Goal: Task Accomplishment & Management: Complete application form

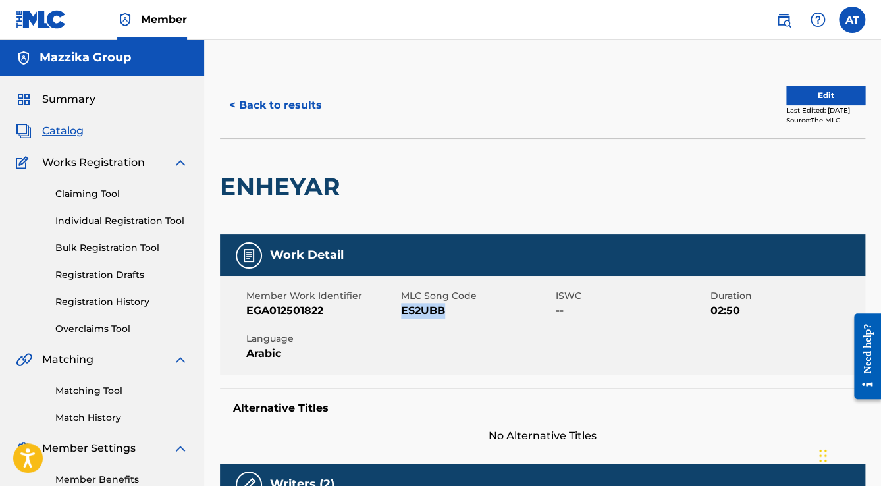
click at [275, 111] on button "< Back to results" at bounding box center [275, 105] width 111 height 33
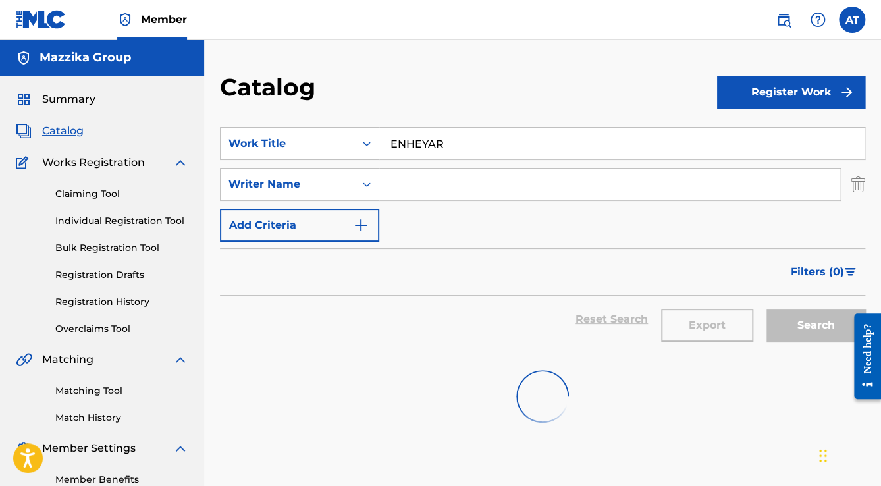
scroll to position [79, 0]
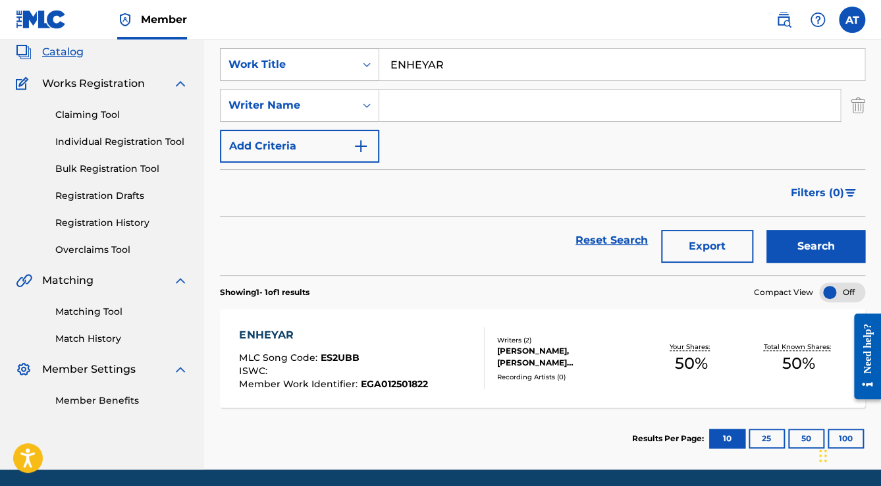
drag, startPoint x: 457, startPoint y: 68, endPoint x: 340, endPoint y: 66, distance: 116.6
click at [340, 66] on div "SearchWithCriteria6efb4b2f-8ace-460c-9480-fd8db5a4952a Work Title ENHEYAR" at bounding box center [542, 64] width 645 height 33
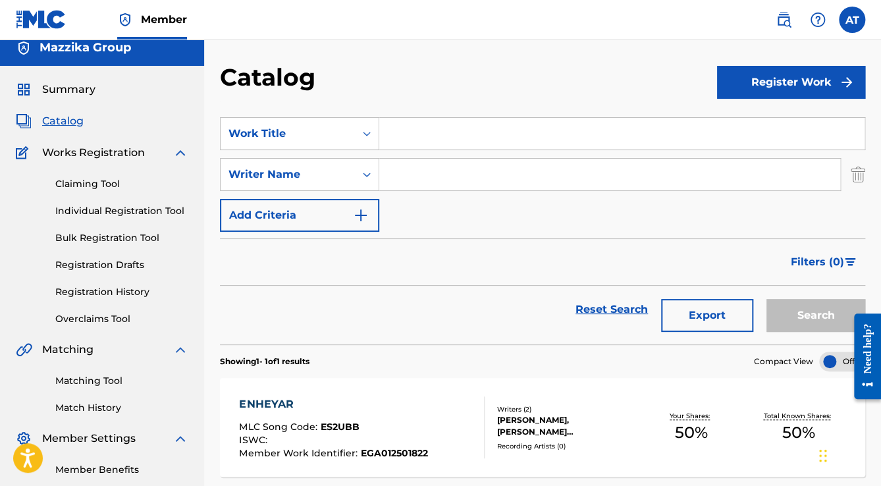
scroll to position [0, 0]
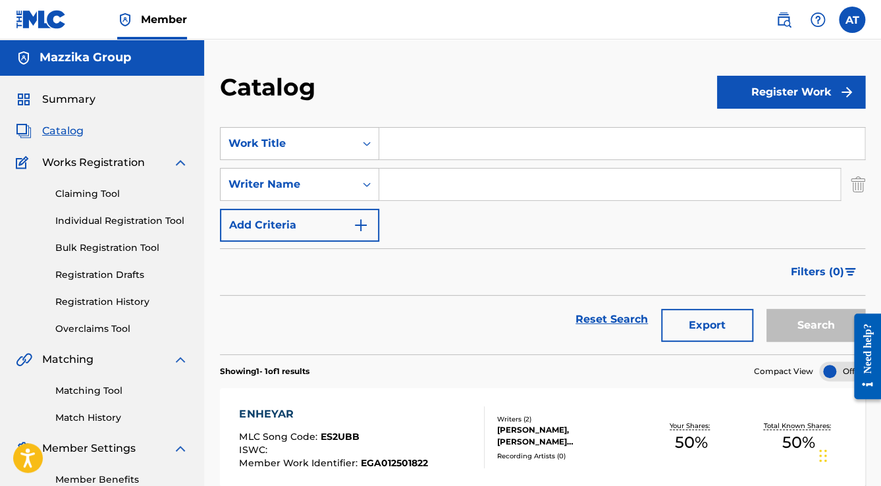
click at [103, 253] on link "Bulk Registration Tool" at bounding box center [121, 248] width 133 height 14
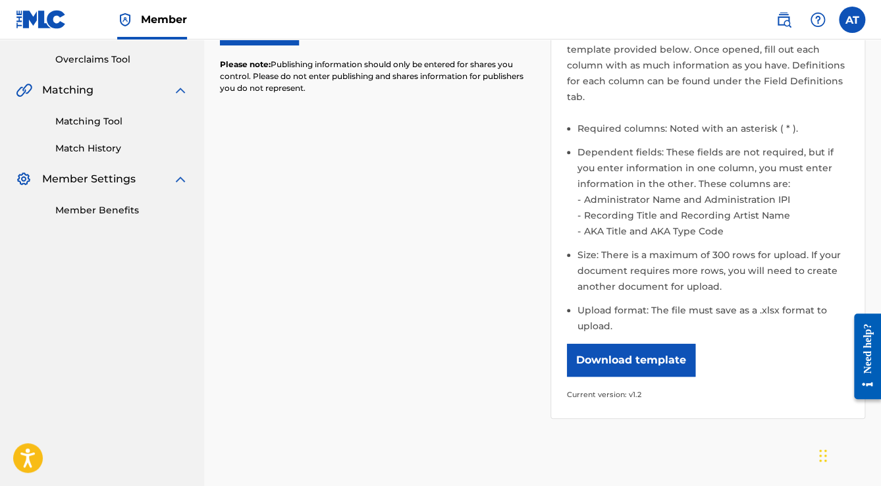
scroll to position [369, 0]
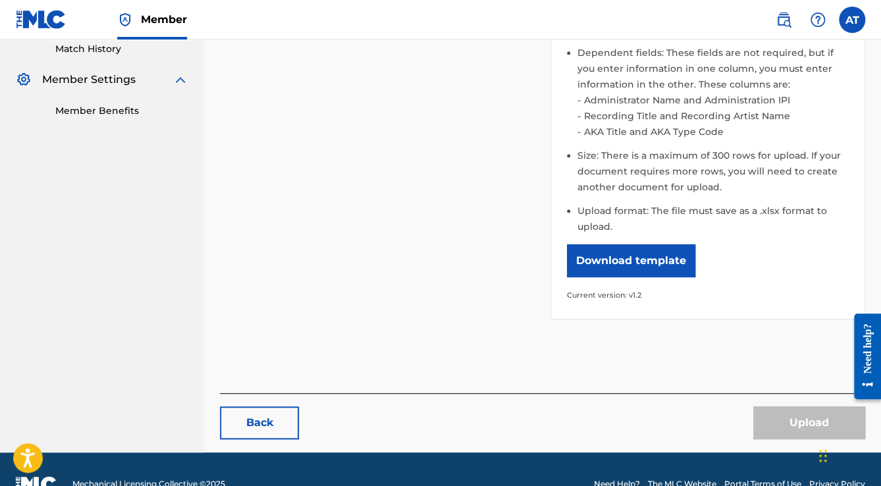
click at [637, 258] on button "Download template" at bounding box center [631, 260] width 128 height 33
click at [195, 323] on nav "Mazzika Group Summary Catalog Works Registration Claiming Tool Individual Regis…" at bounding box center [102, 61] width 204 height 781
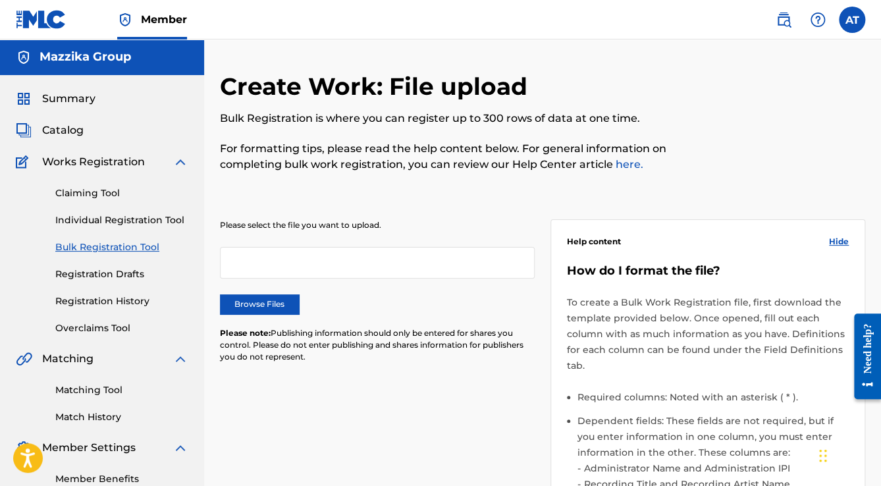
scroll to position [0, 0]
click at [70, 127] on span "Catalog" at bounding box center [62, 131] width 41 height 16
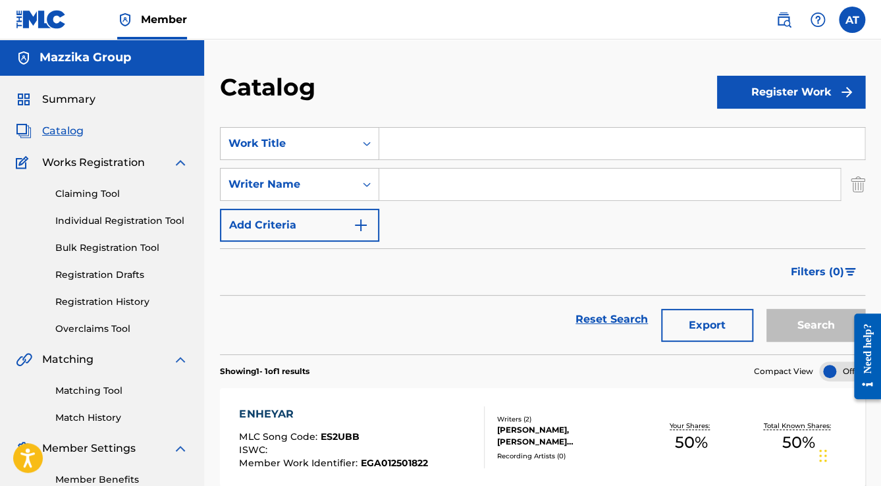
click at [419, 141] on input "Search Form" at bounding box center [621, 144] width 485 height 32
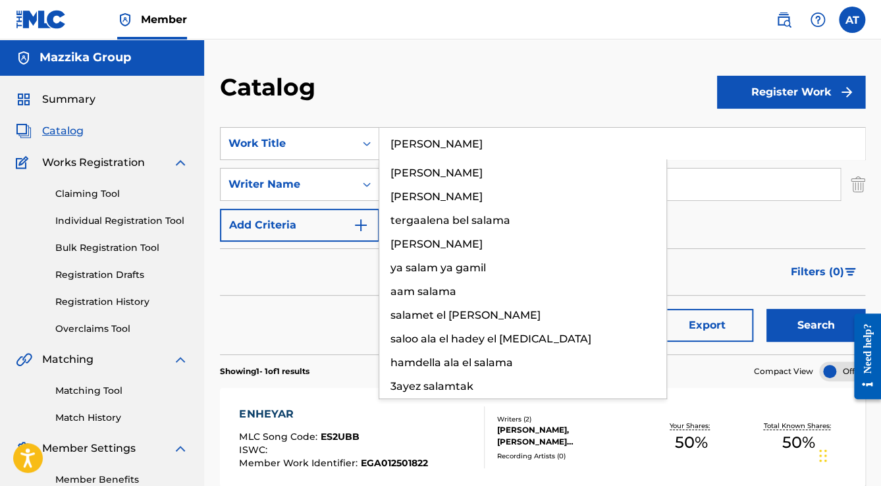
type input "[PERSON_NAME]"
click at [766, 309] on button "Search" at bounding box center [815, 325] width 99 height 33
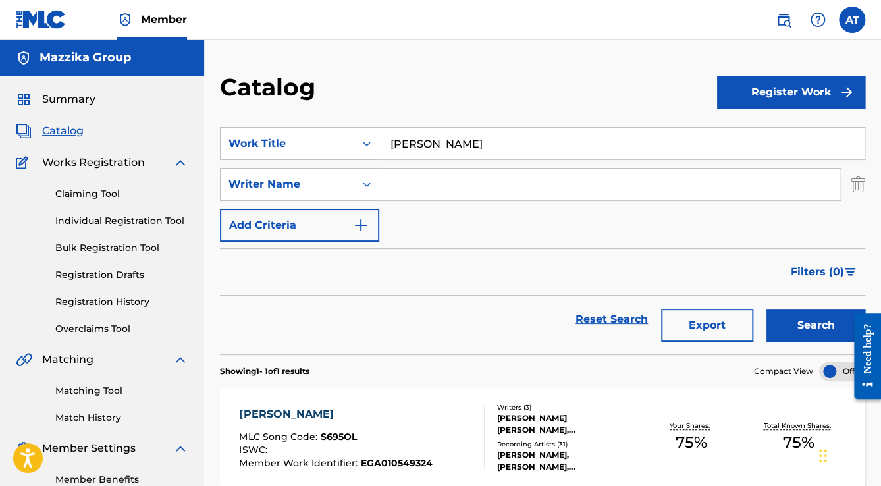
scroll to position [125, 0]
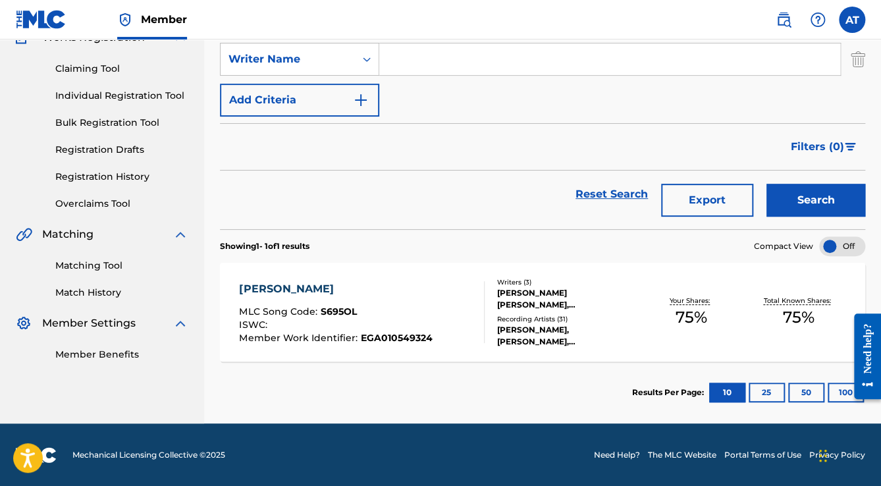
click at [427, 273] on div "[PERSON_NAME] MLC Song Code : S695OL ISWC : Member Work Identifier : EGA0105493…" at bounding box center [542, 312] width 645 height 99
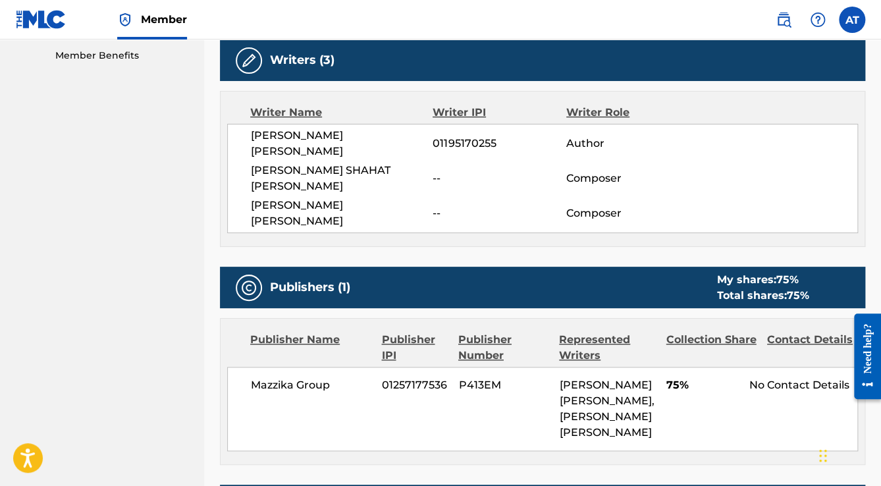
scroll to position [421, 0]
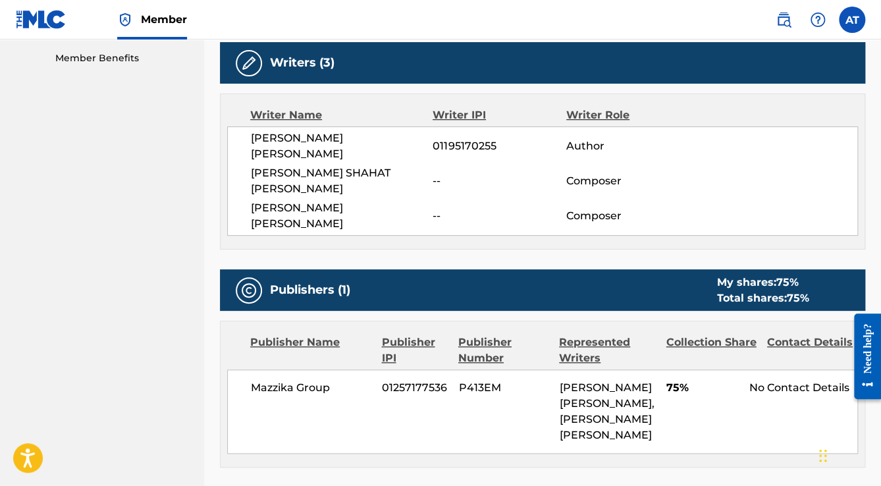
click at [330, 200] on span "[PERSON_NAME] [PERSON_NAME]" at bounding box center [342, 216] width 182 height 32
click at [259, 200] on span "[PERSON_NAME] [PERSON_NAME]" at bounding box center [342, 216] width 182 height 32
click at [260, 200] on span "[PERSON_NAME] [PERSON_NAME]" at bounding box center [342, 216] width 182 height 32
copy div "[PERSON_NAME] [PERSON_NAME]"
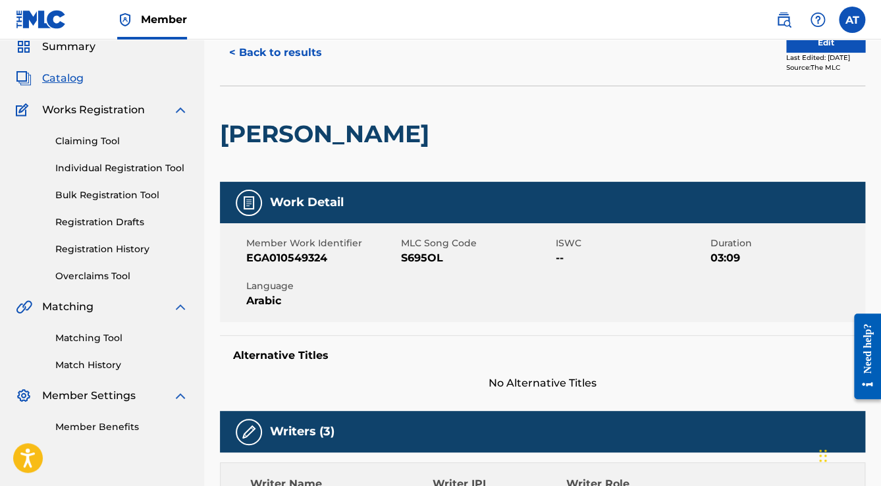
click at [287, 55] on button "< Back to results" at bounding box center [275, 52] width 111 height 33
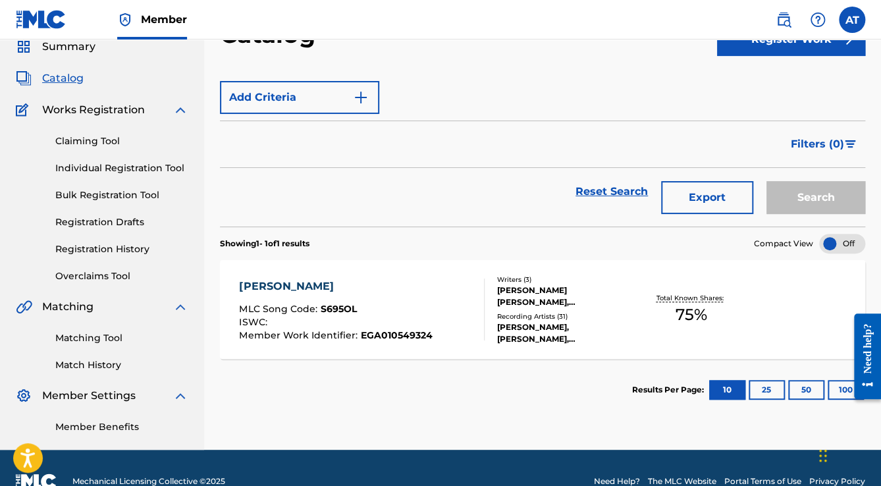
scroll to position [79, 0]
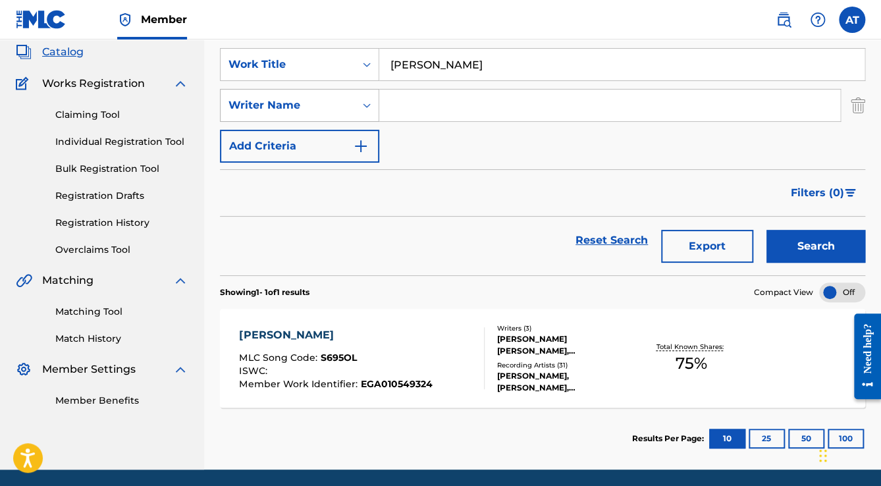
drag, startPoint x: 440, startPoint y: 74, endPoint x: 265, endPoint y: 90, distance: 176.5
click at [265, 90] on div "SearchWithCriteria6efb4b2f-8ace-460c-9480-fd8db5a4952a Work Title [PERSON_NAME]…" at bounding box center [542, 105] width 645 height 115
paste input "El Moled El Nabawy Festival 2021"
type input "El Moled El Nabawy Festival 2021"
click at [766, 230] on button "Search" at bounding box center [815, 246] width 99 height 33
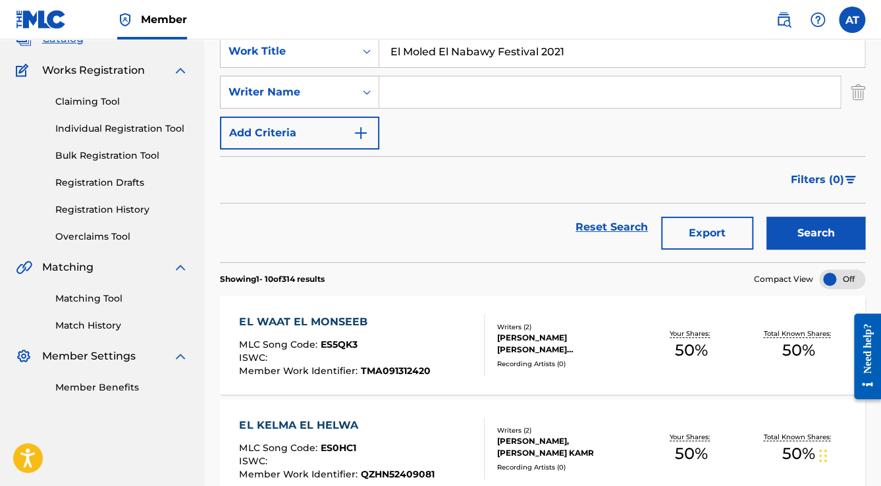
scroll to position [0, 0]
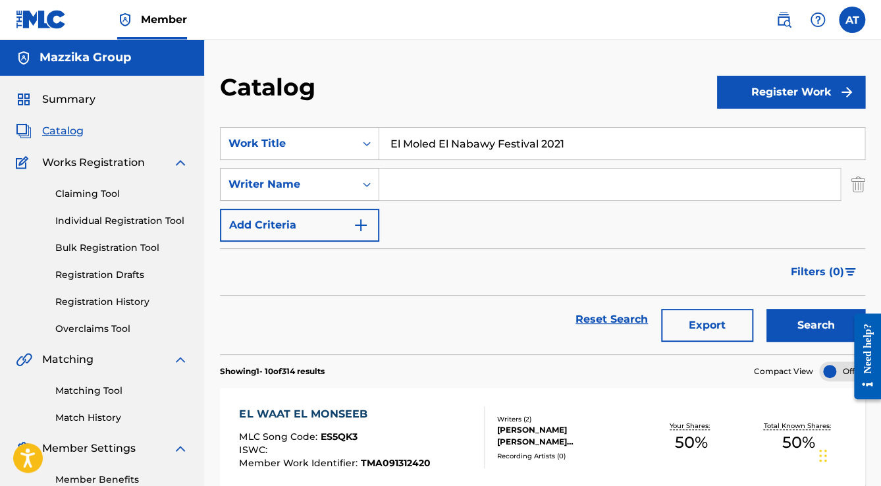
drag, startPoint x: 592, startPoint y: 137, endPoint x: 366, endPoint y: 169, distance: 228.0
click at [366, 169] on div "SearchWithCriteria6efb4b2f-8ace-460c-9480-fd8db5a4952a Work Title [GEOGRAPHIC_D…" at bounding box center [542, 184] width 645 height 115
click at [766, 309] on button "Search" at bounding box center [815, 325] width 99 height 33
click at [287, 182] on div "Writer Name" at bounding box center [287, 184] width 119 height 16
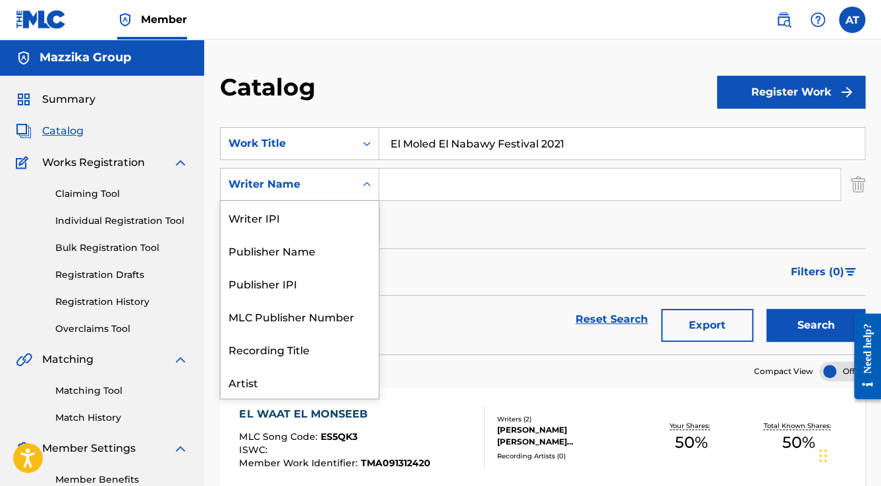
scroll to position [66, 0]
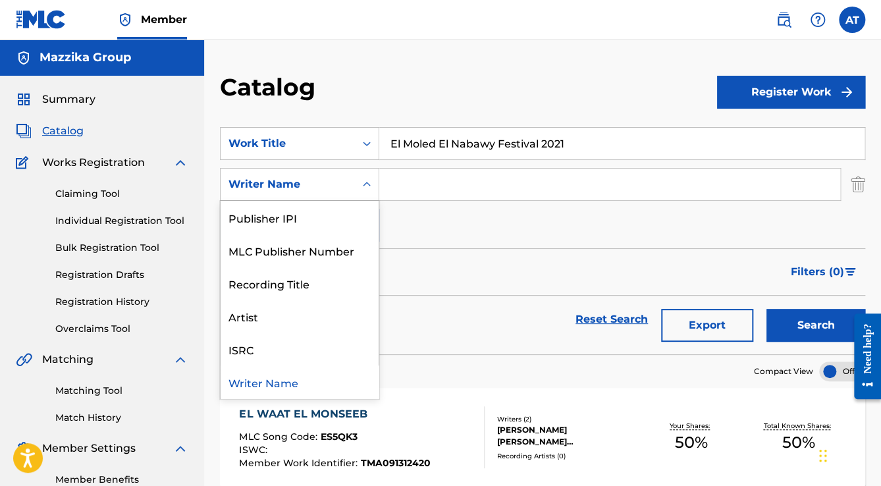
click at [292, 378] on div "Writer Name" at bounding box center [300, 381] width 158 height 33
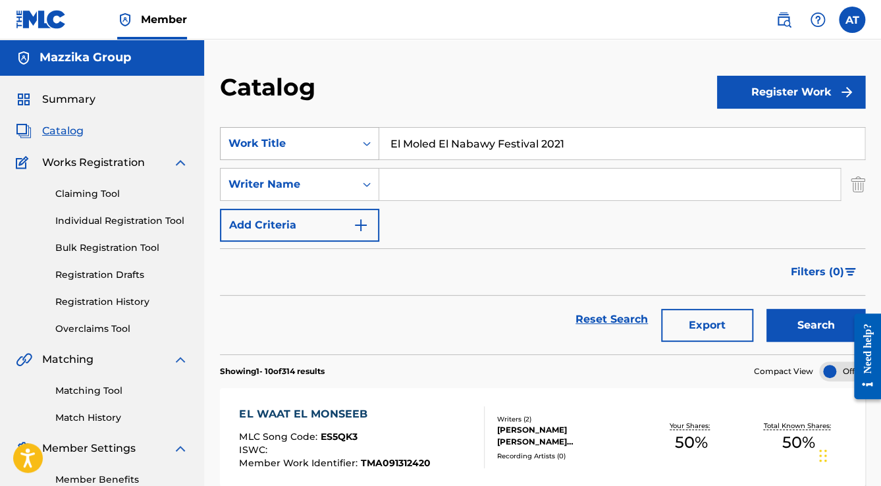
drag, startPoint x: 546, startPoint y: 145, endPoint x: 228, endPoint y: 138, distance: 318.1
click at [228, 138] on div "SearchWithCriteria6efb4b2f-8ace-460c-9480-fd8db5a4952a Work Title [GEOGRAPHIC_D…" at bounding box center [542, 143] width 645 height 33
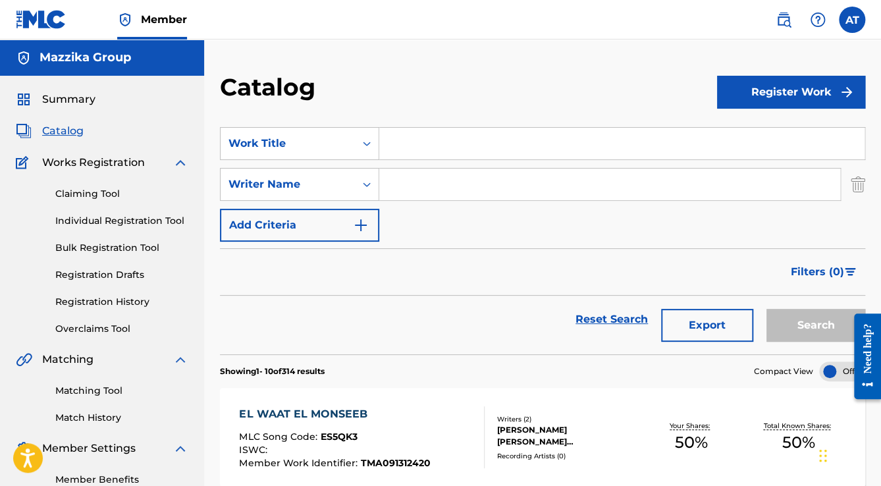
click at [411, 193] on input "Search Form" at bounding box center [609, 185] width 461 height 32
paste input "[PERSON_NAME] [PERSON_NAME] [PERSON_NAME]"
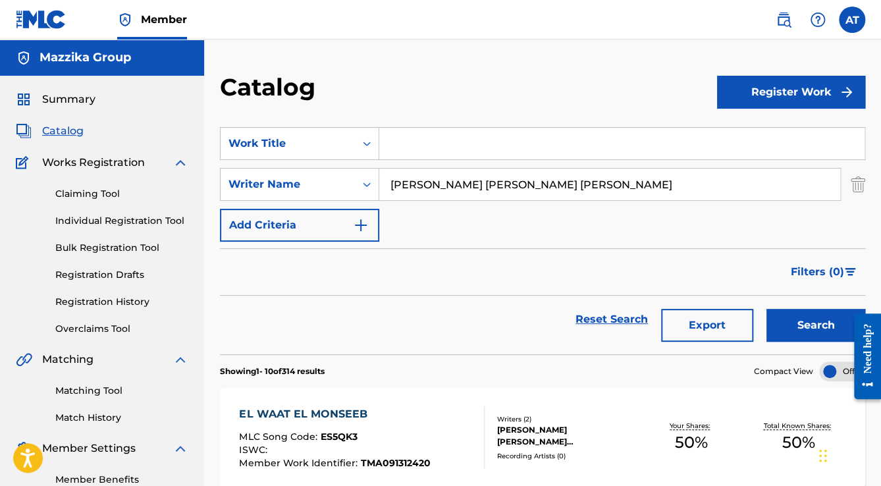
click at [569, 180] on input "[PERSON_NAME] [PERSON_NAME] [PERSON_NAME]" at bounding box center [609, 185] width 461 height 32
click at [390, 184] on input "[PERSON_NAME] [PERSON_NAME]" at bounding box center [609, 185] width 461 height 32
paste input "[PERSON_NAME]"
type input "[PERSON_NAME] [PERSON_NAME]"
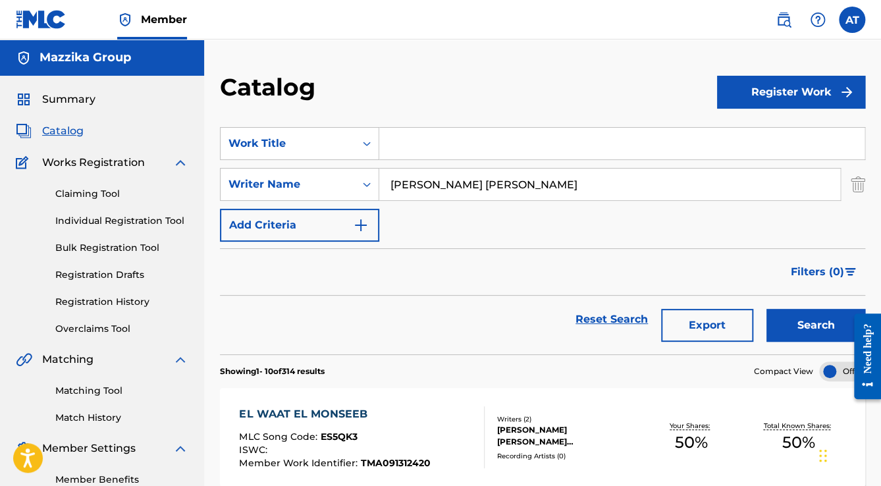
click at [766, 309] on button "Search" at bounding box center [815, 325] width 99 height 33
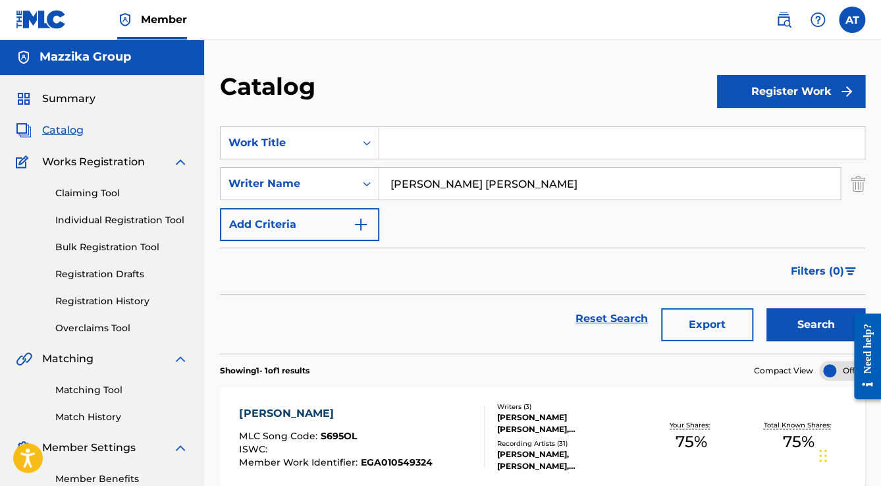
scroll to position [0, 0]
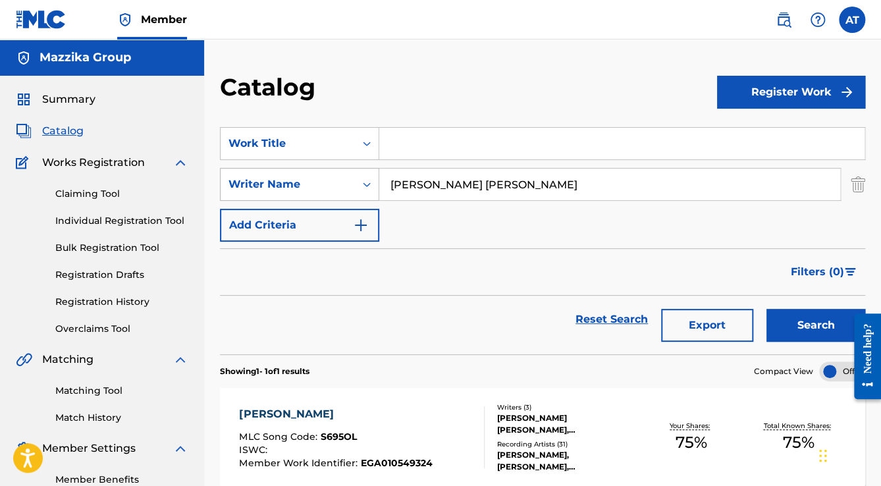
drag, startPoint x: 602, startPoint y: 187, endPoint x: 250, endPoint y: 187, distance: 352.2
click at [250, 187] on div "SearchWithCriteria1310e792-9f6d-4fcf-86dd-ba3d701aeb35 Writer Name [PERSON_NAME…" at bounding box center [542, 184] width 645 height 33
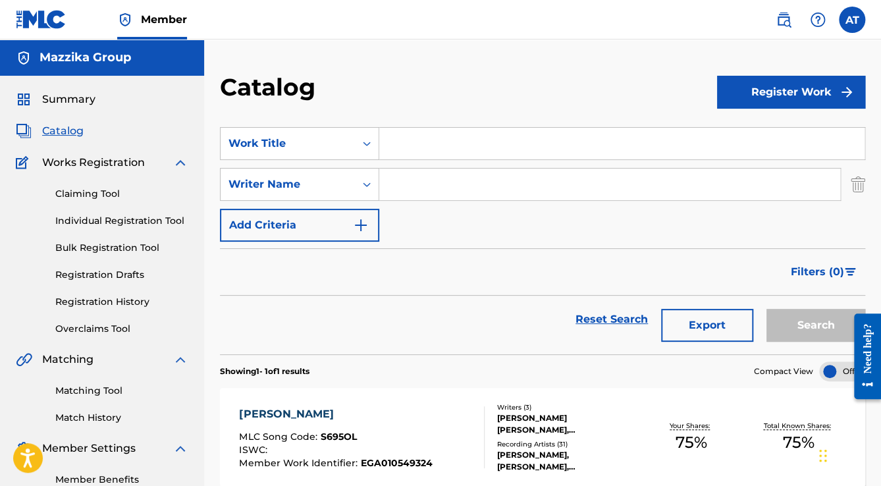
click at [407, 156] on input "Search Form" at bounding box center [621, 144] width 485 height 32
click at [344, 147] on div "Work Title" at bounding box center [287, 144] width 119 height 16
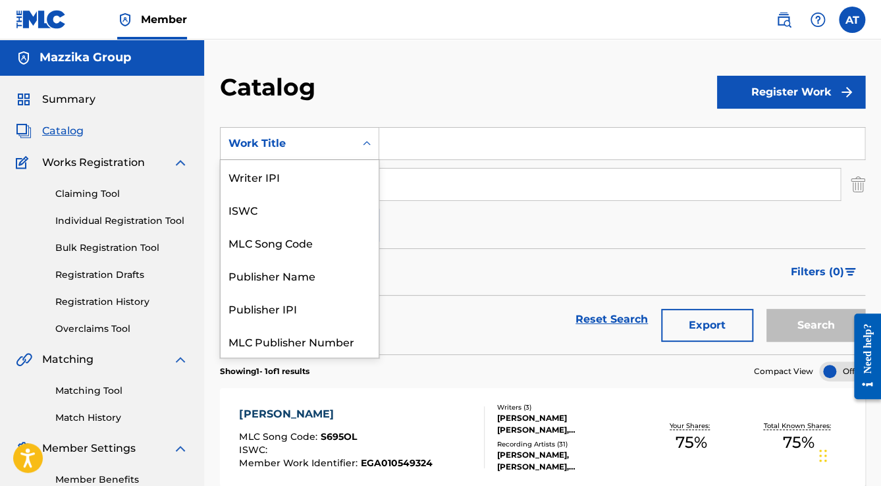
scroll to position [165, 0]
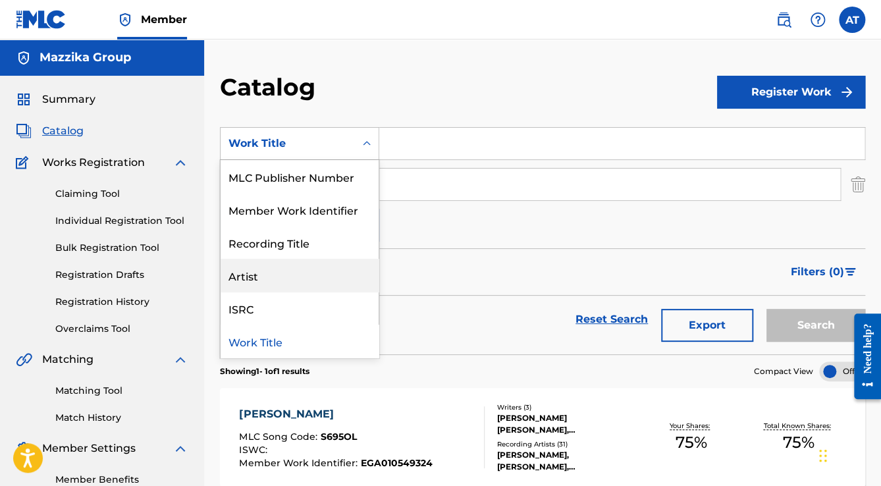
click at [295, 278] on div "Artist" at bounding box center [300, 275] width 158 height 33
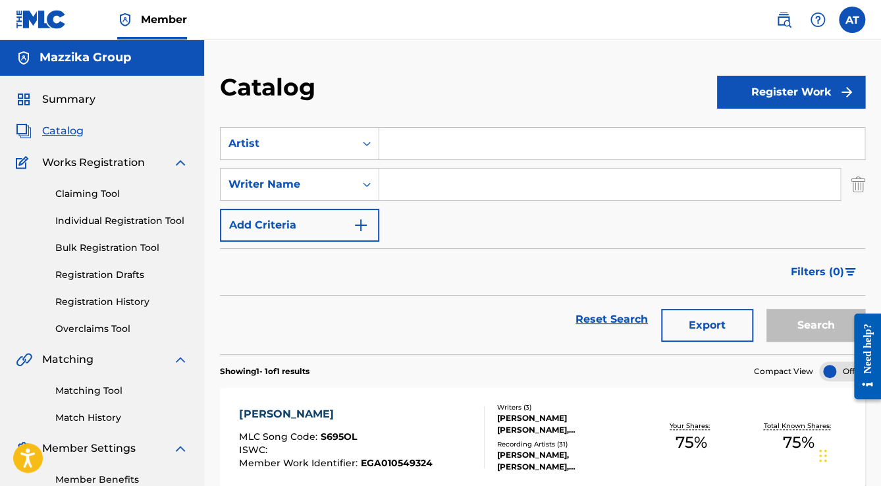
click at [511, 138] on input "Search Form" at bounding box center [621, 144] width 485 height 32
paste input "Various"
type input "Various"
click at [766, 309] on button "Search" at bounding box center [815, 325] width 99 height 33
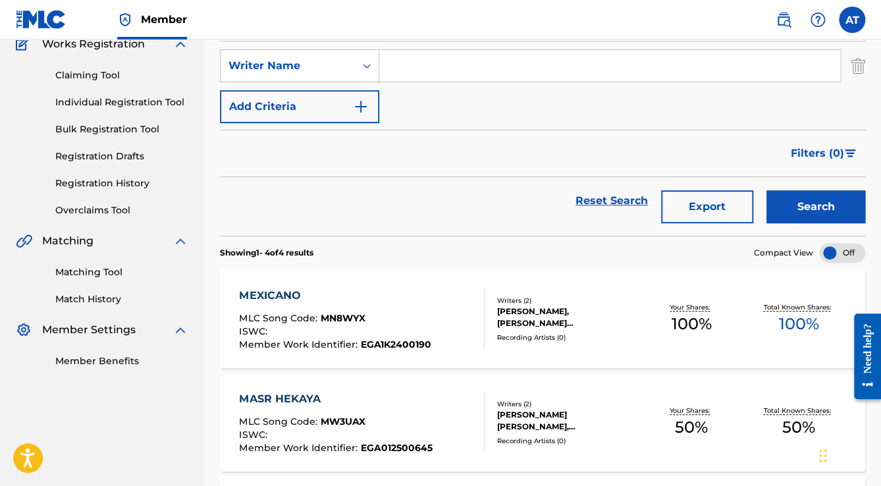
scroll to position [0, 0]
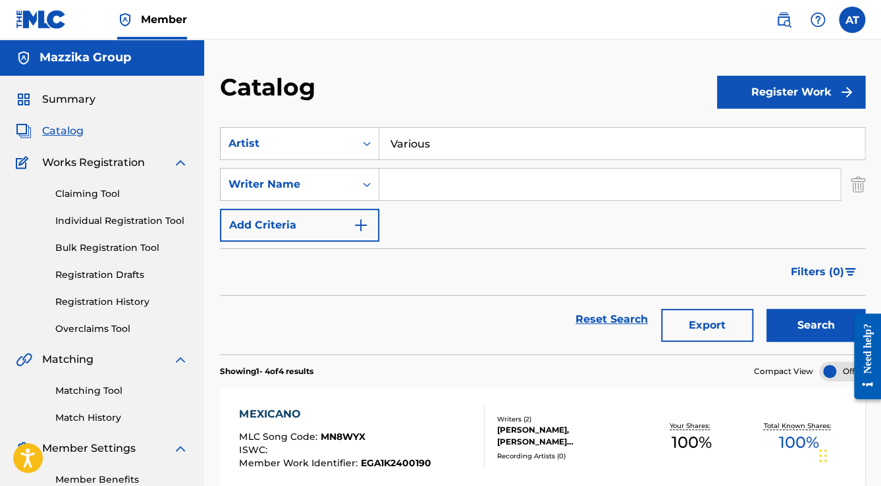
click at [79, 246] on link "Bulk Registration Tool" at bounding box center [121, 248] width 133 height 14
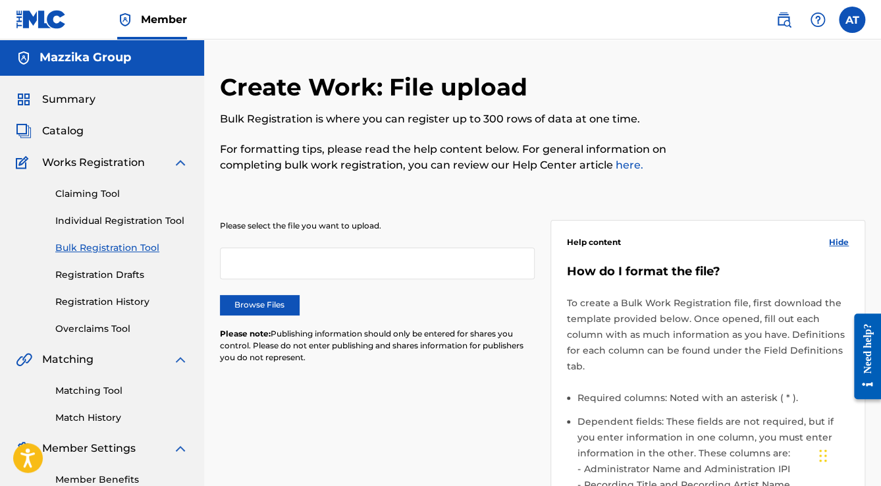
click at [282, 311] on label "Browse Files" at bounding box center [259, 305] width 79 height 20
click at [0, 0] on input "Browse Files" at bounding box center [0, 0] width 0 height 0
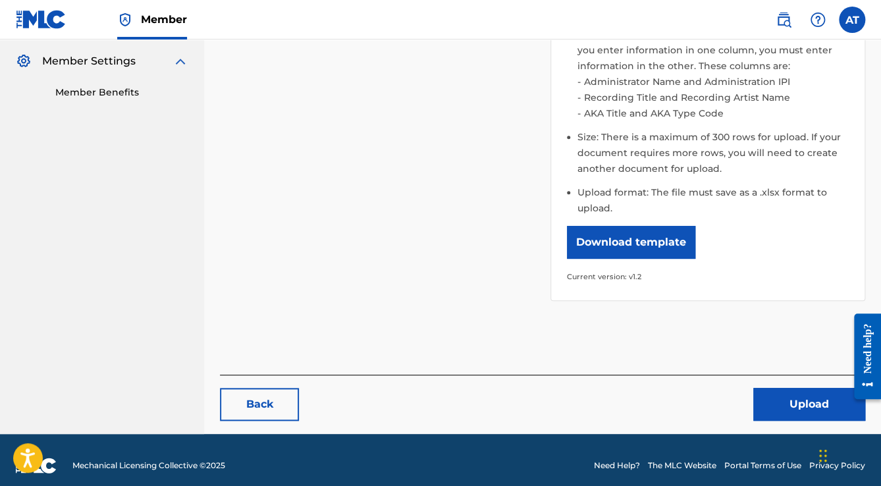
scroll to position [398, 0]
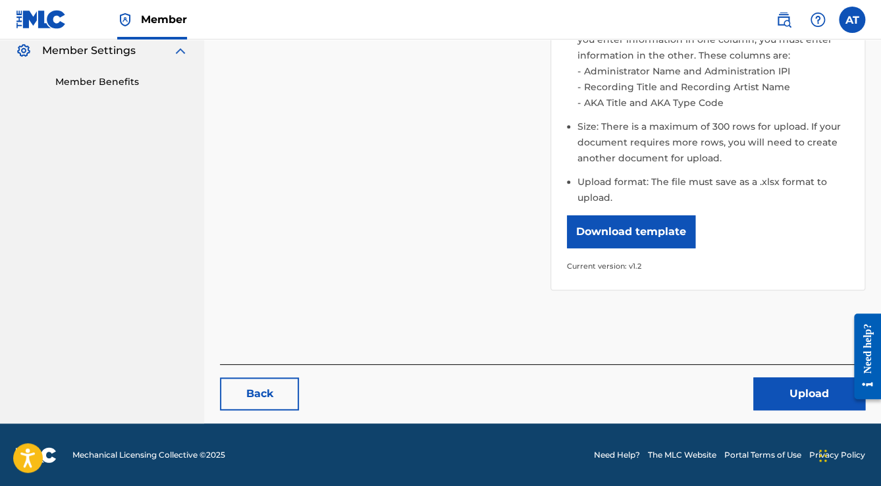
click at [781, 392] on button "Upload" at bounding box center [809, 393] width 112 height 33
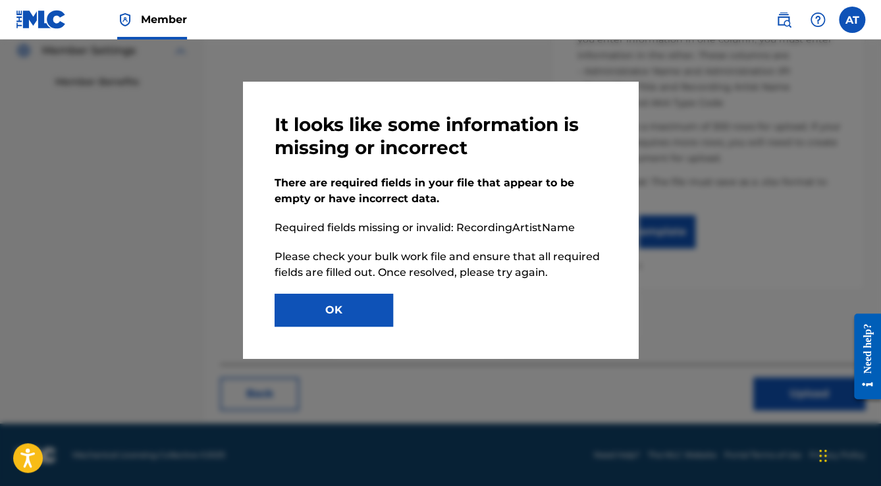
click at [290, 295] on button "OK" at bounding box center [334, 310] width 119 height 33
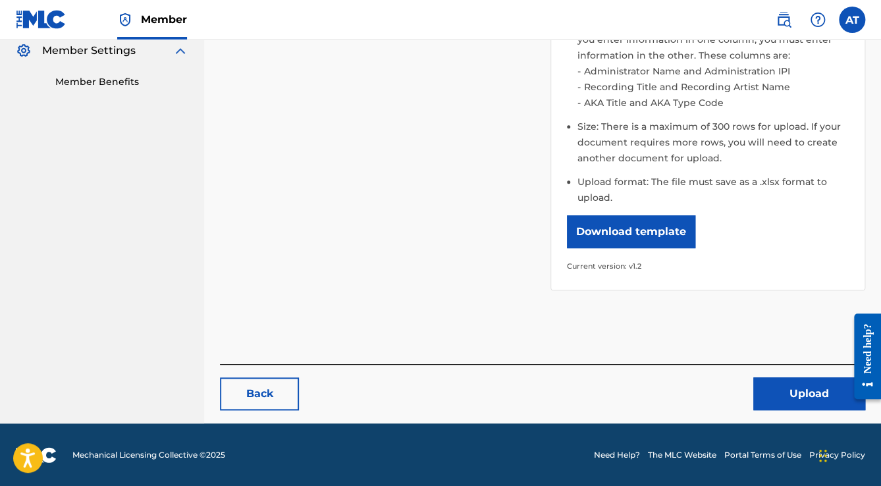
click at [587, 218] on button "Download template" at bounding box center [631, 231] width 128 height 33
drag, startPoint x: 776, startPoint y: 61, endPoint x: 479, endPoint y: 129, distance: 304.6
click at [479, 129] on div "Please select the file you want to upload. MLCBulkWork_V1.2 [PERSON_NAME].xlsx …" at bounding box center [542, 48] width 645 height 515
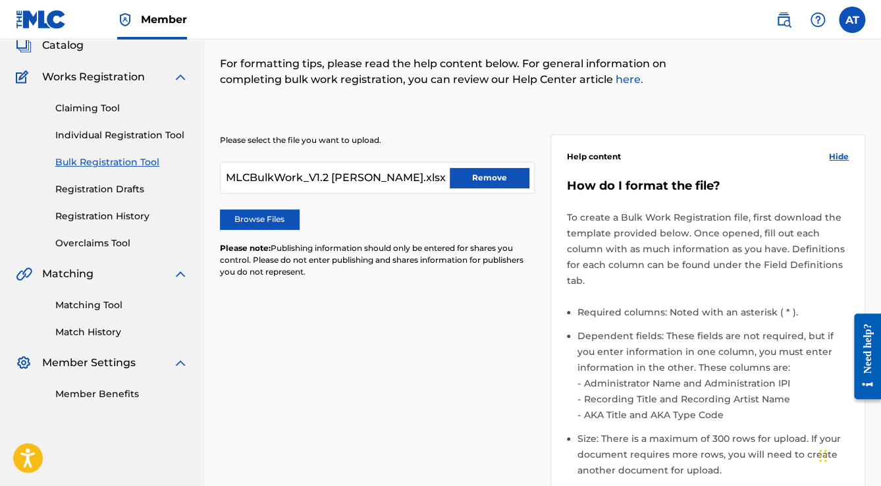
scroll to position [0, 0]
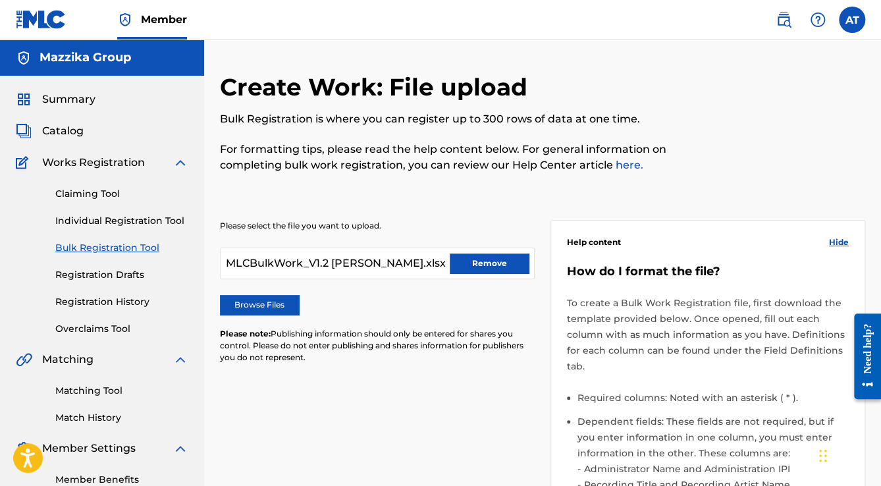
click at [495, 273] on button "Remove" at bounding box center [489, 263] width 79 height 20
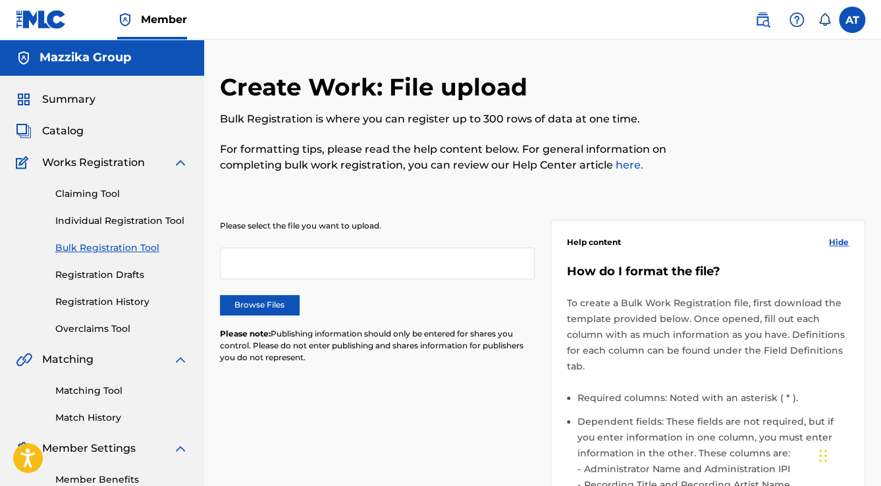
click at [238, 310] on label "Browse Files" at bounding box center [259, 305] width 79 height 20
click at [0, 0] on input "Browse Files" at bounding box center [0, 0] width 0 height 0
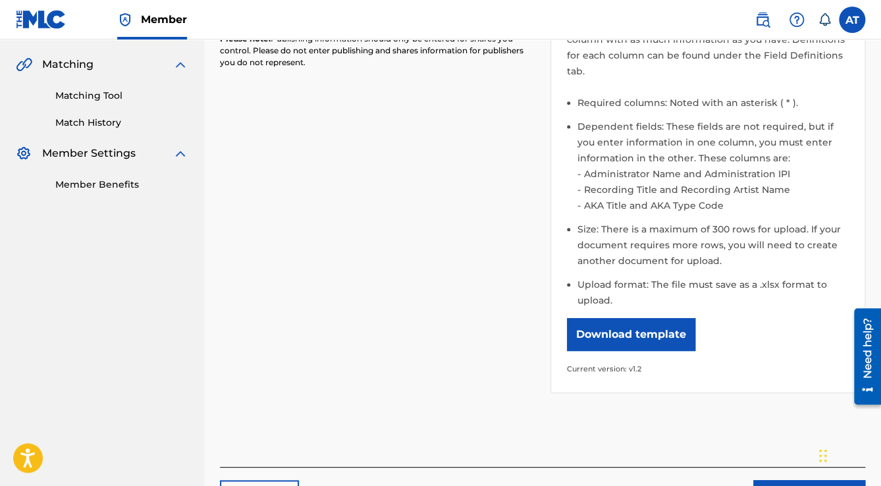
scroll to position [398, 0]
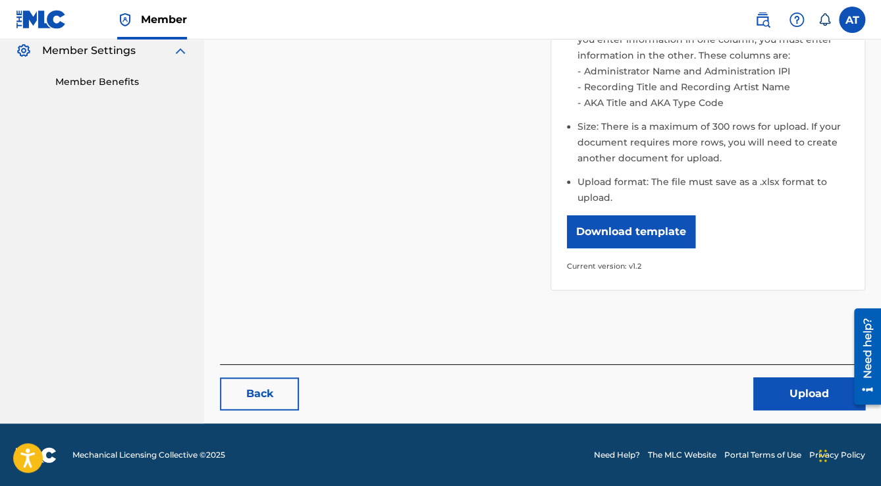
click at [772, 398] on button "Upload" at bounding box center [809, 393] width 112 height 33
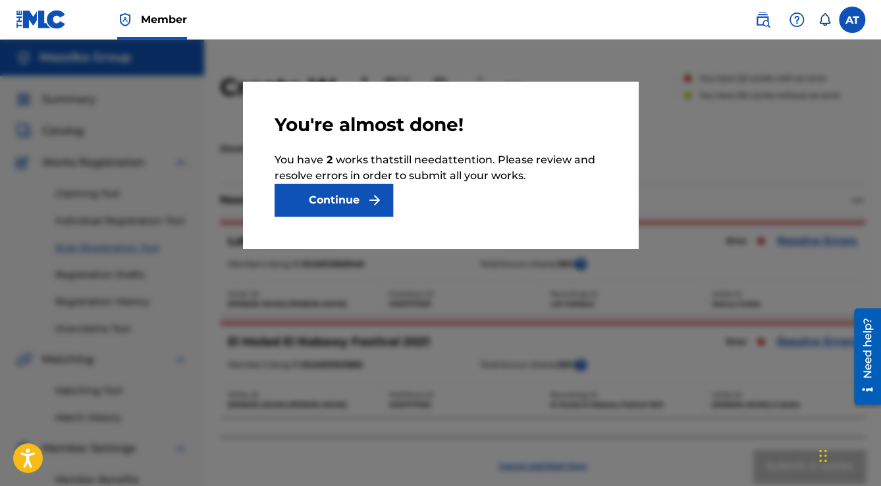
click at [356, 204] on button "Continue" at bounding box center [334, 200] width 119 height 33
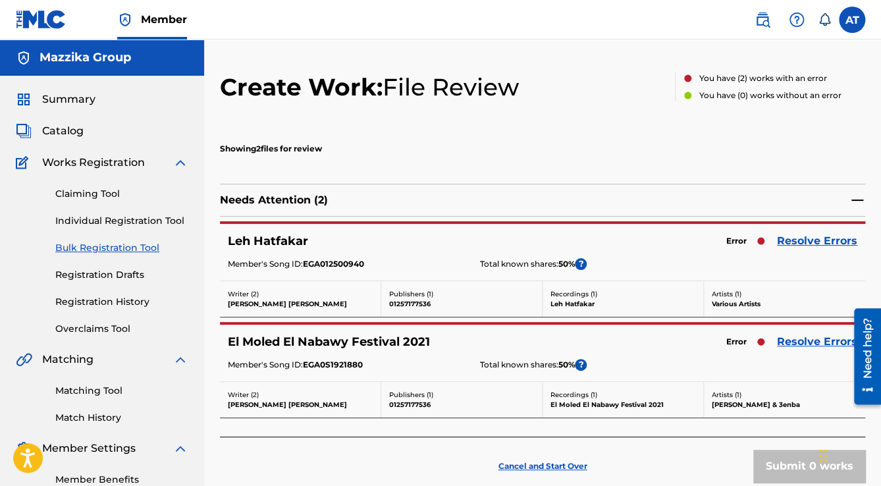
click at [843, 237] on link "Resolve Errors" at bounding box center [817, 241] width 80 height 16
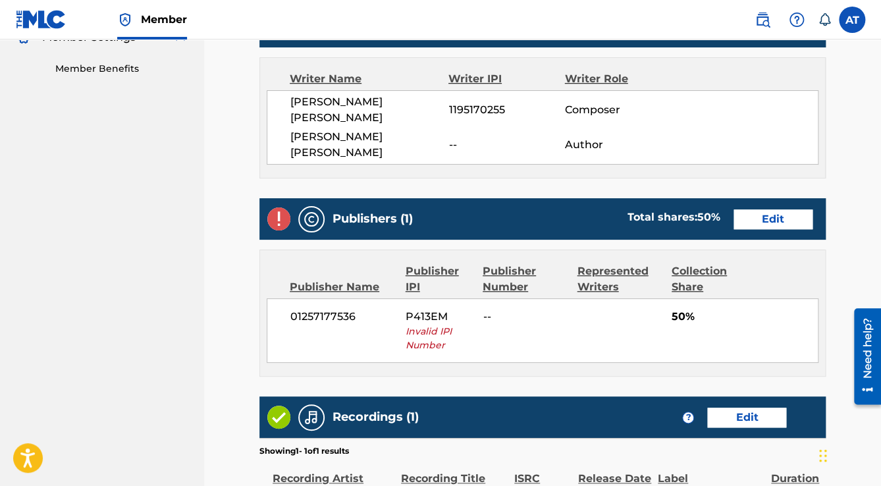
scroll to position [421, 0]
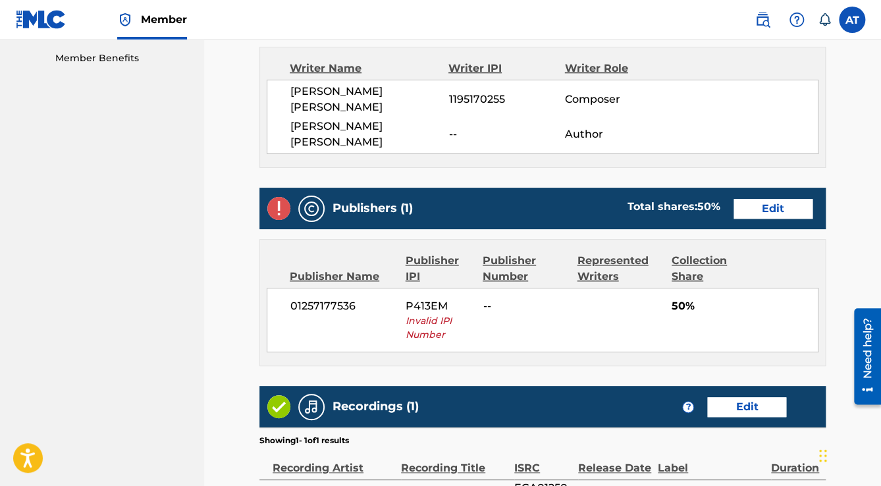
click at [783, 199] on link "Edit" at bounding box center [772, 209] width 79 height 20
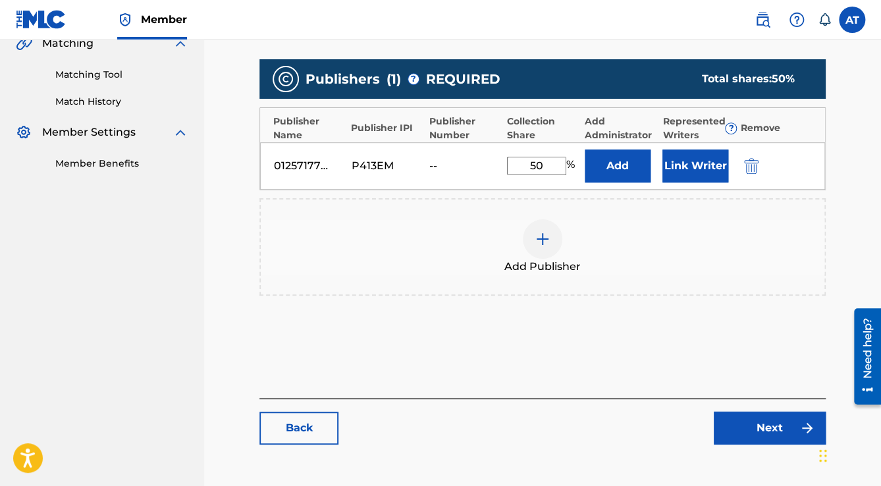
click at [754, 158] on img "submit" at bounding box center [751, 166] width 14 height 16
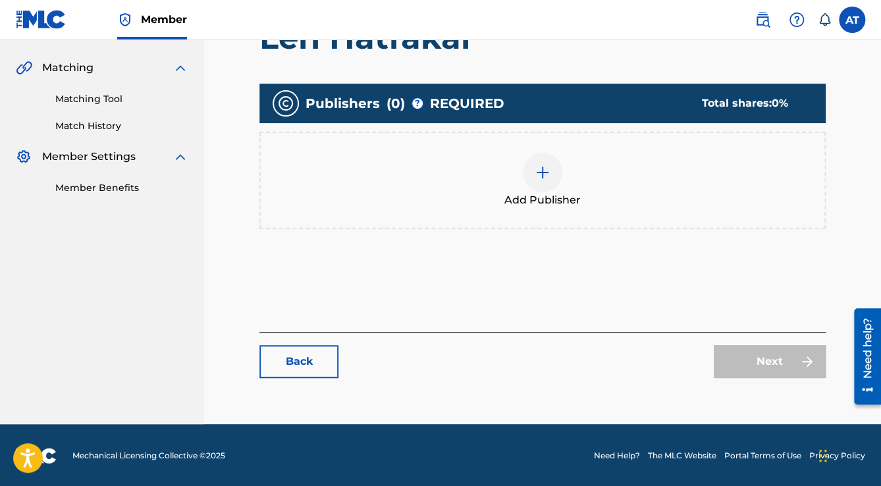
click at [754, 158] on div "Add Publisher" at bounding box center [543, 180] width 564 height 55
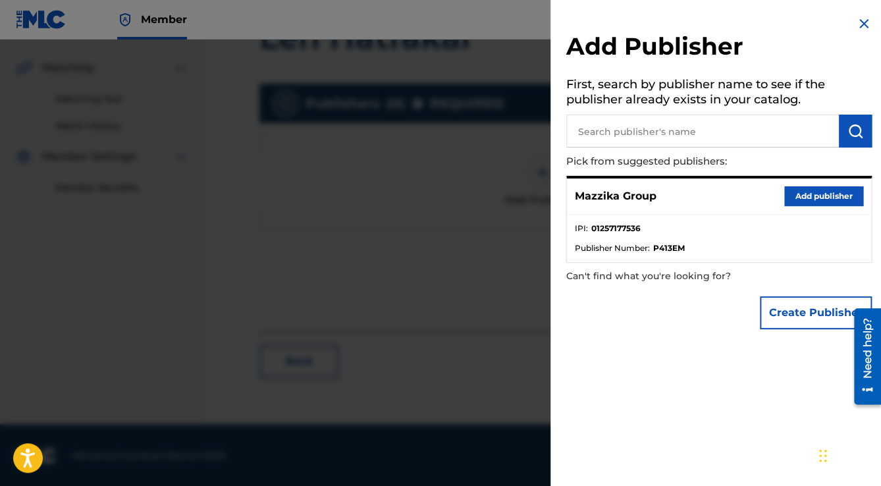
click at [801, 192] on button "Add publisher" at bounding box center [823, 196] width 79 height 20
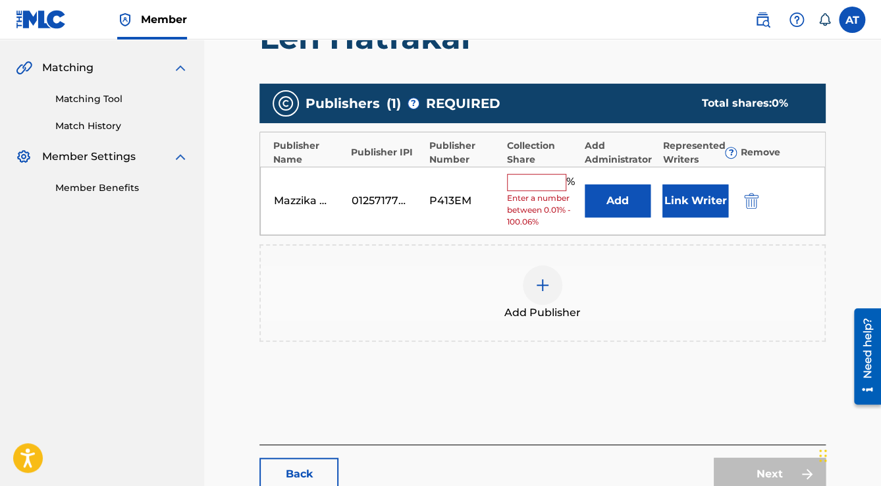
click at [531, 188] on input "text" at bounding box center [536, 182] width 59 height 17
type input "50"
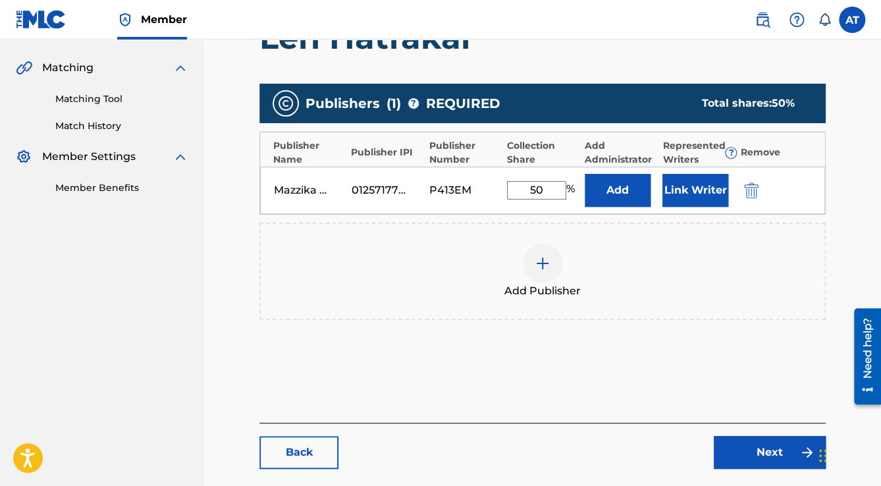
click at [681, 184] on button "Link Writer" at bounding box center [695, 190] width 66 height 33
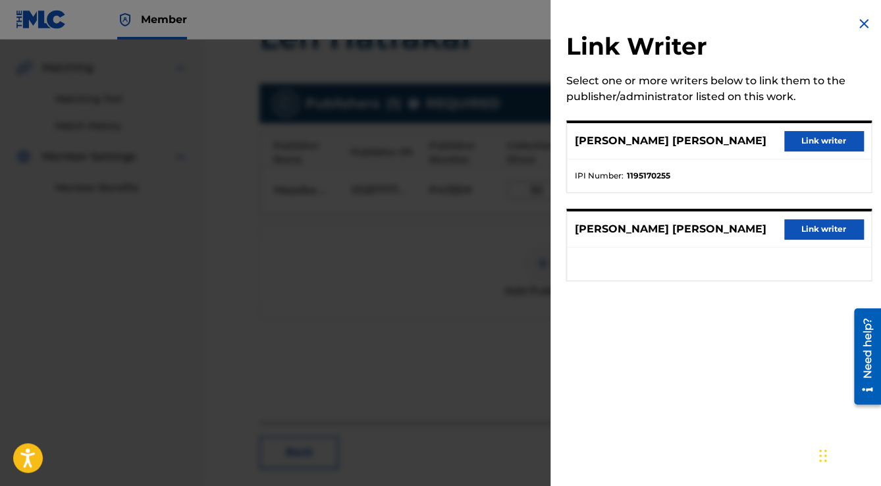
click at [829, 142] on button "Link writer" at bounding box center [823, 141] width 79 height 20
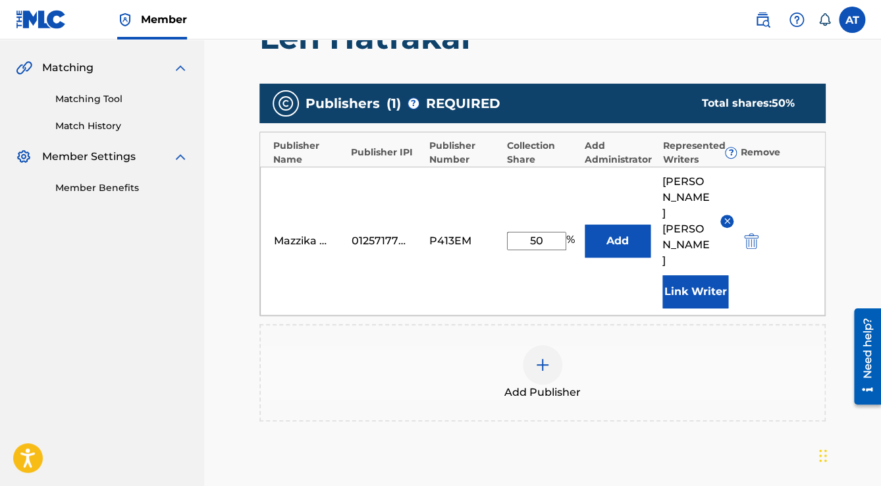
scroll to position [436, 0]
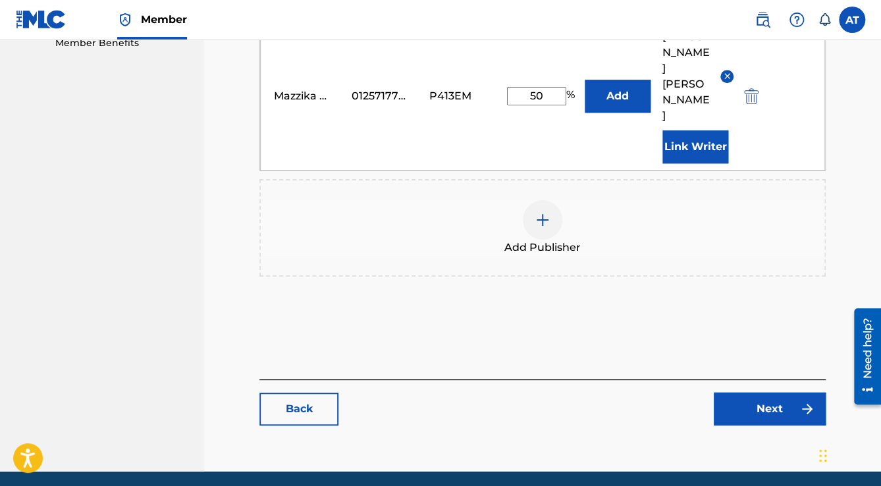
click at [797, 392] on link "Next" at bounding box center [770, 408] width 112 height 33
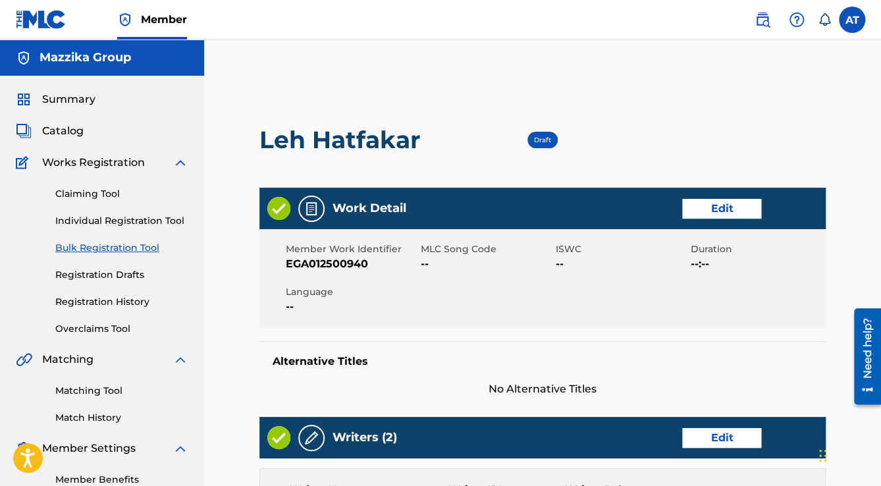
click at [732, 207] on link "Edit" at bounding box center [721, 209] width 79 height 20
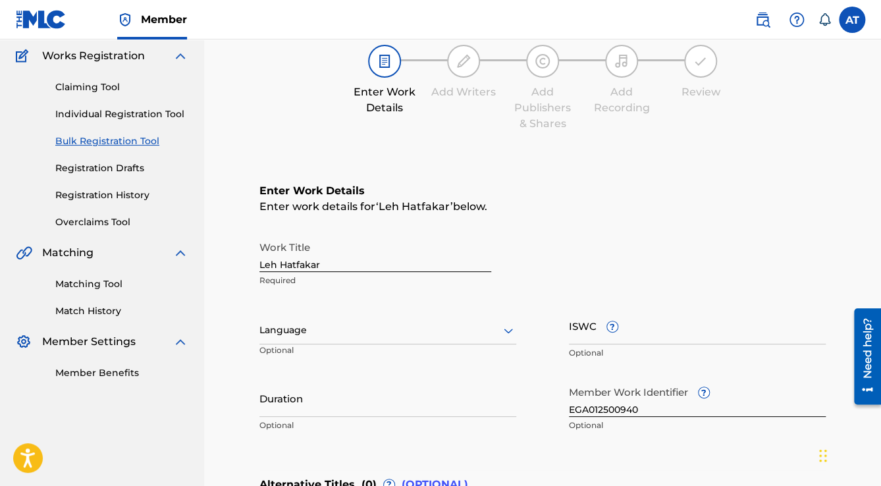
scroll to position [211, 0]
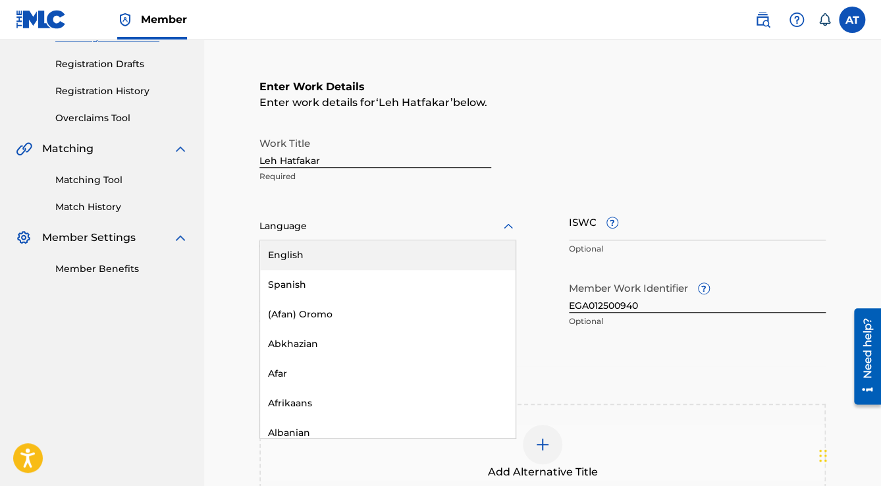
click at [327, 231] on div at bounding box center [387, 226] width 257 height 16
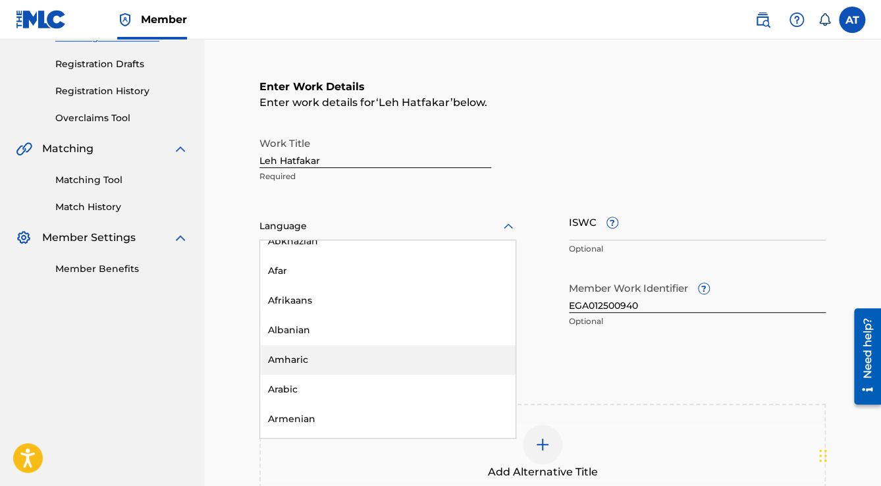
scroll to position [158, 0]
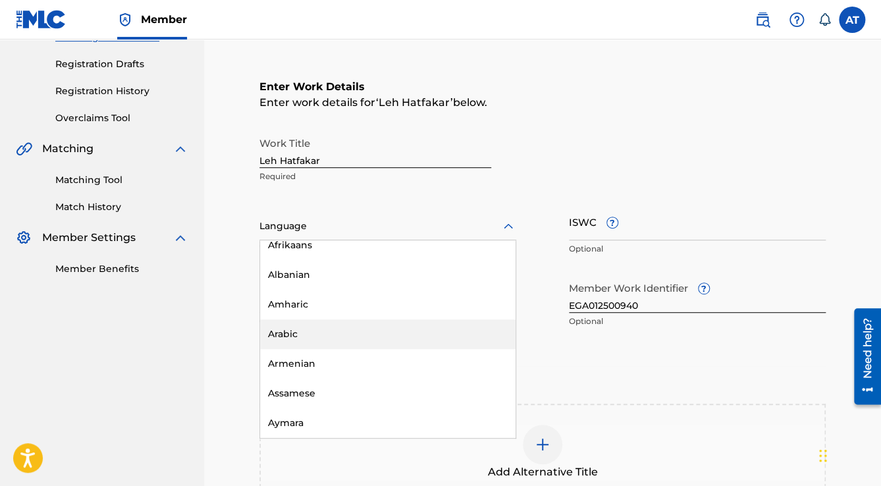
click at [296, 330] on div "Arabic" at bounding box center [387, 334] width 255 height 30
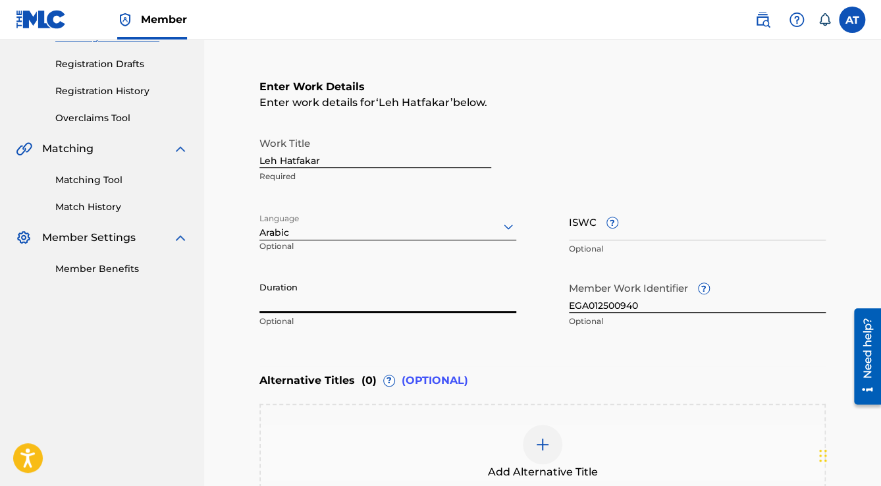
click at [285, 301] on input "Duration" at bounding box center [387, 294] width 257 height 38
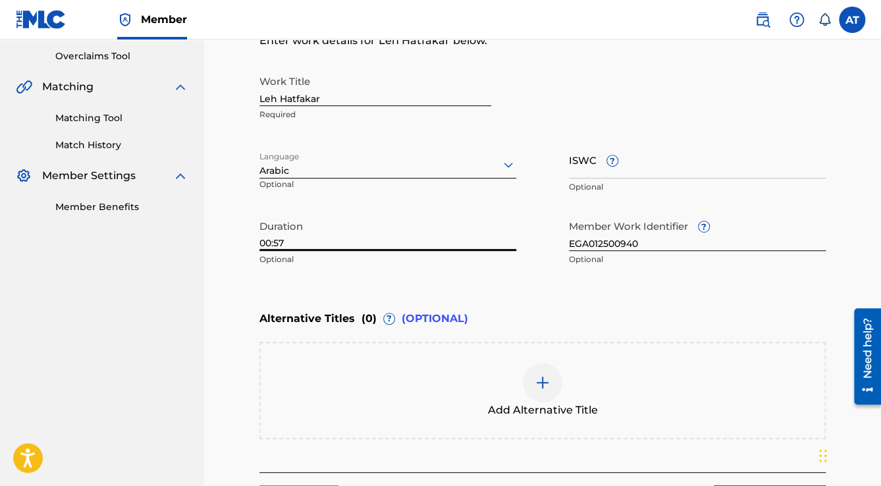
scroll to position [369, 0]
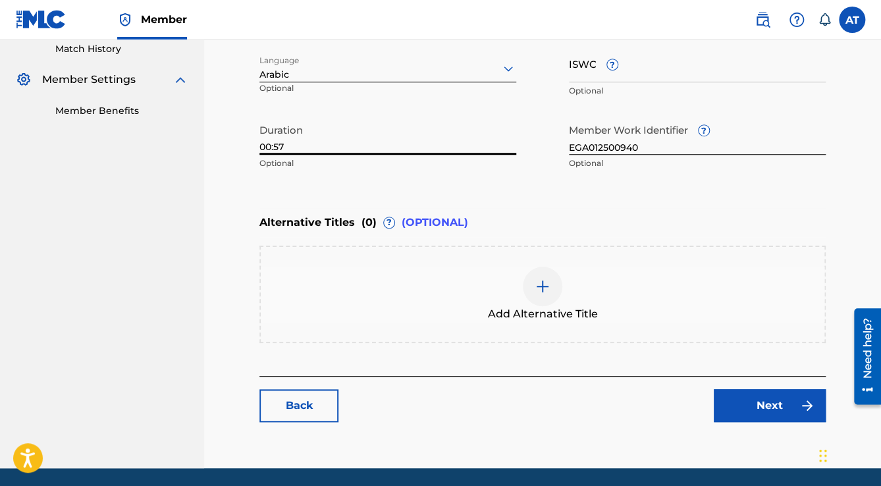
type input "00:57"
click at [745, 404] on link "Next" at bounding box center [770, 405] width 112 height 33
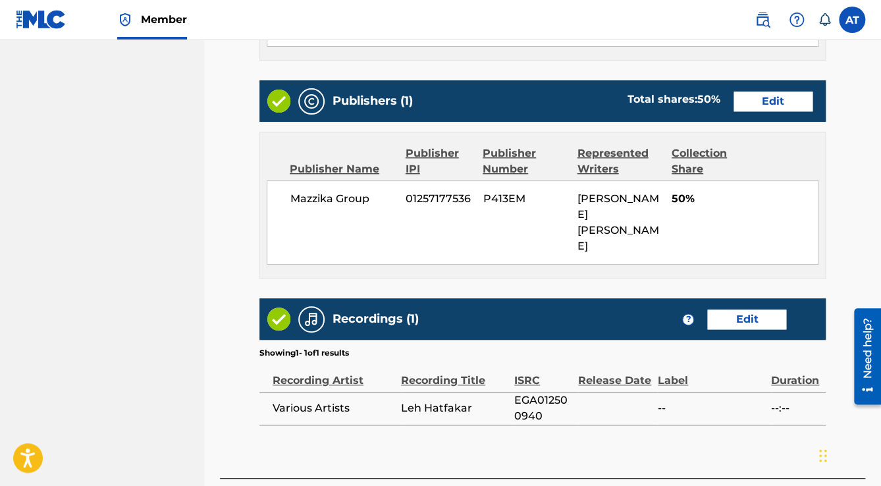
scroll to position [594, 0]
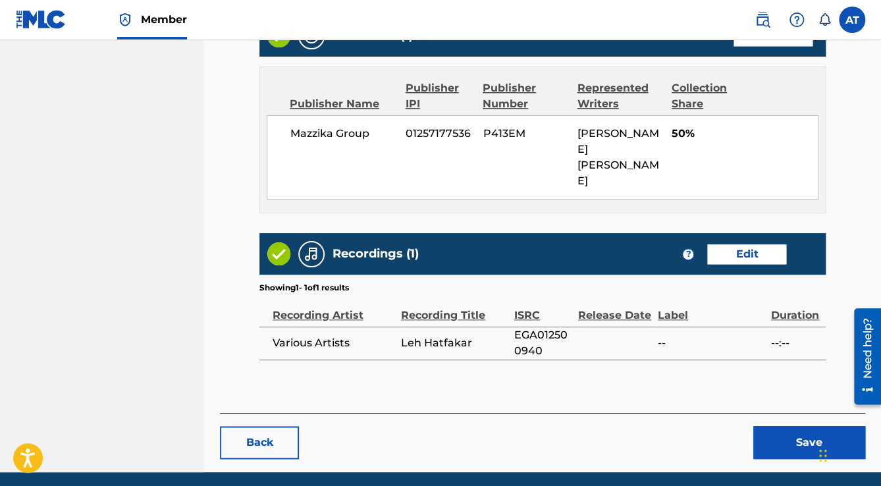
click at [796, 426] on button "Save" at bounding box center [809, 442] width 112 height 33
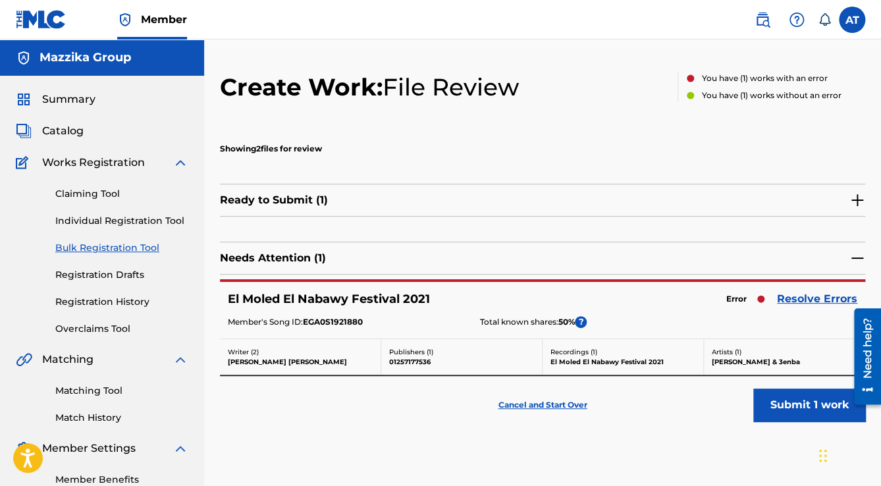
click at [797, 297] on link "Resolve Errors" at bounding box center [817, 299] width 80 height 16
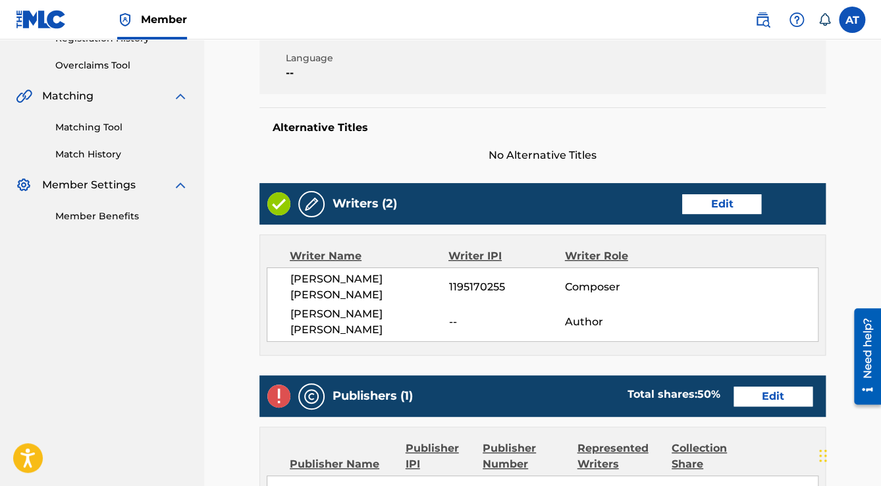
scroll to position [474, 0]
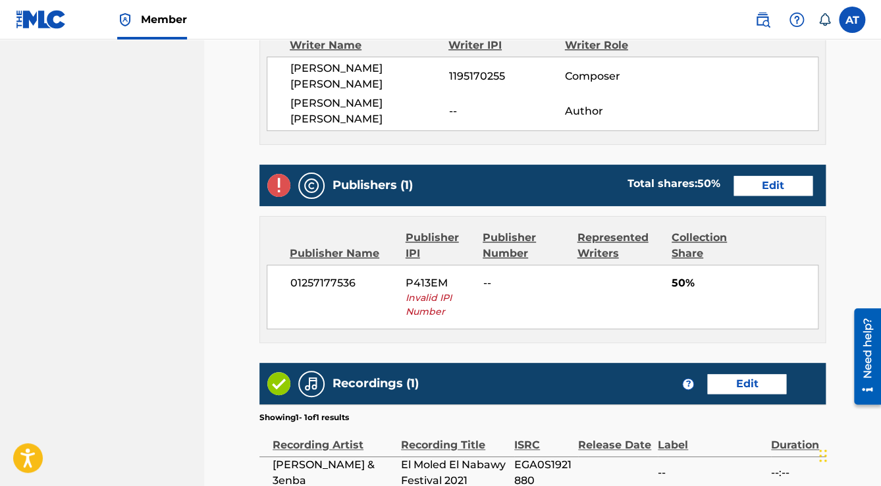
click at [762, 176] on link "Edit" at bounding box center [772, 186] width 79 height 20
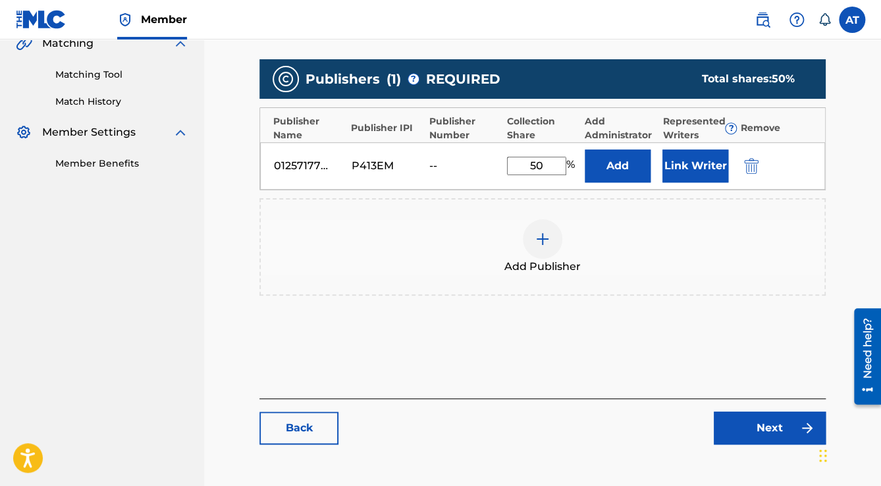
click at [758, 172] on img "submit" at bounding box center [751, 166] width 14 height 16
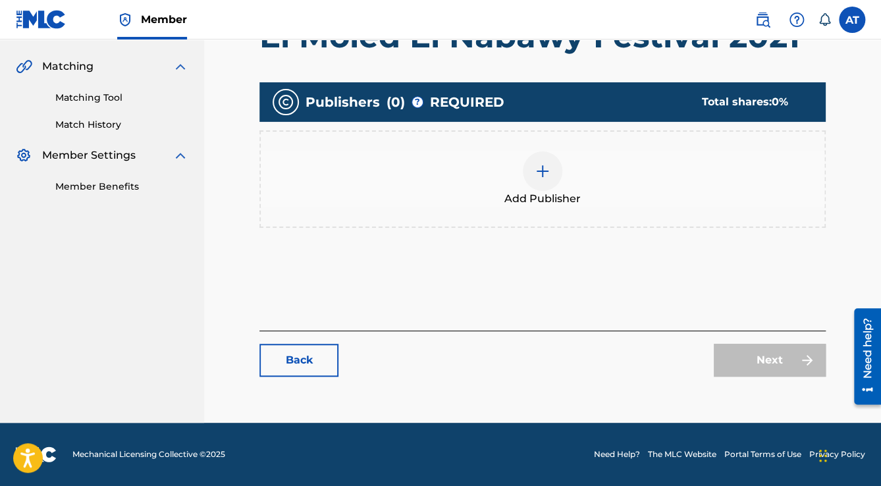
scroll to position [292, 0]
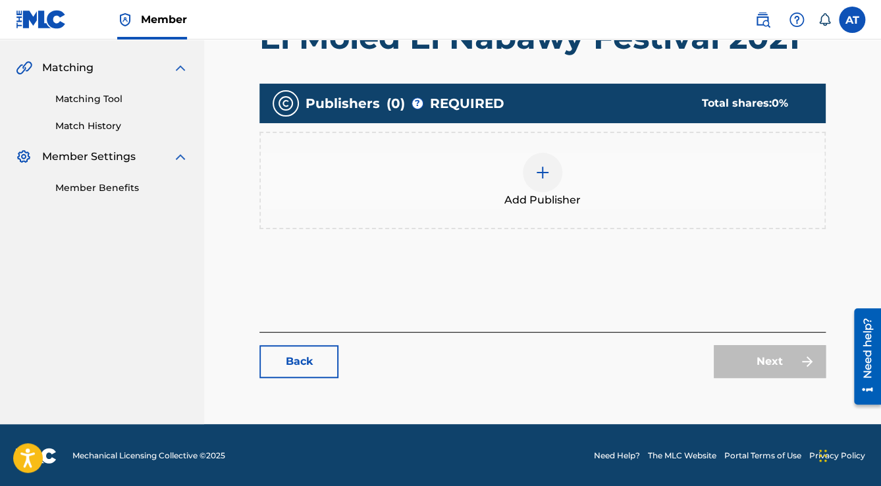
click at [757, 172] on div "Add Publisher" at bounding box center [543, 180] width 564 height 55
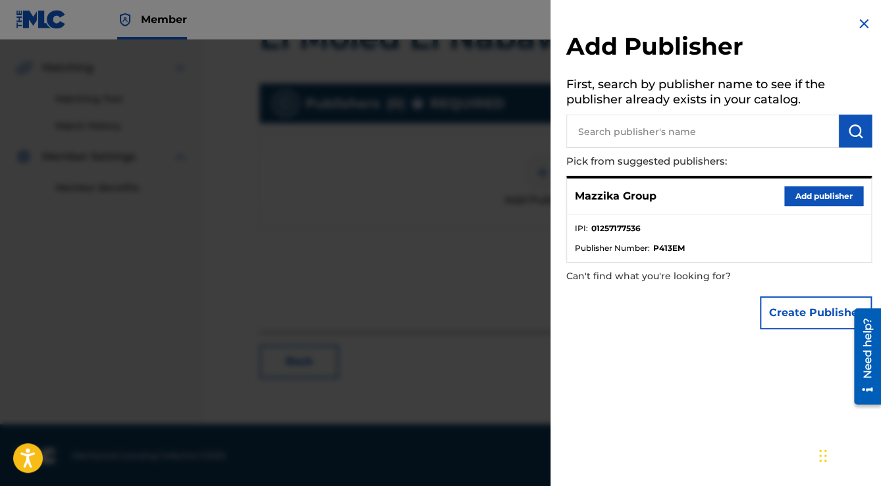
click at [831, 187] on button "Add publisher" at bounding box center [823, 196] width 79 height 20
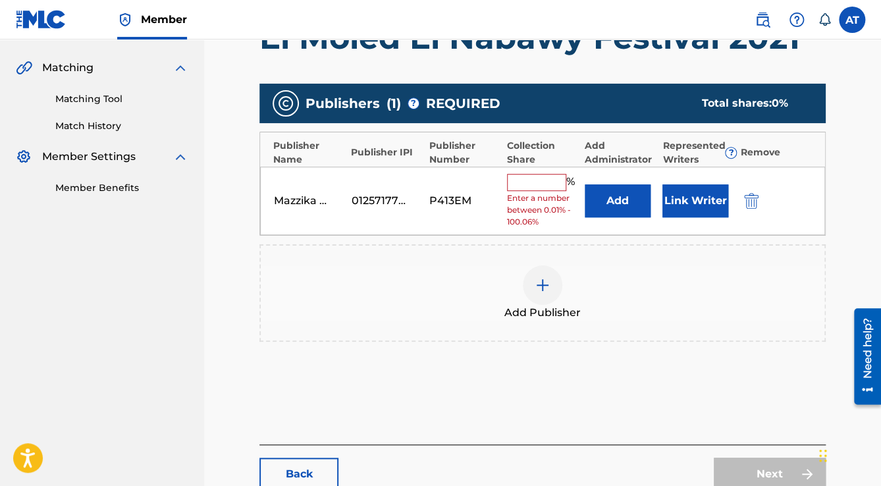
click at [552, 186] on input "text" at bounding box center [536, 182] width 59 height 17
type input "50"
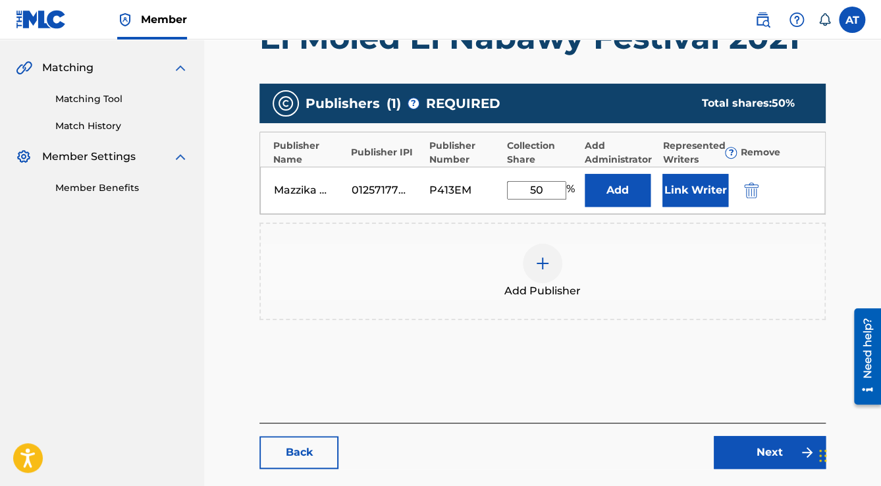
click at [666, 195] on button "Link Writer" at bounding box center [695, 190] width 66 height 33
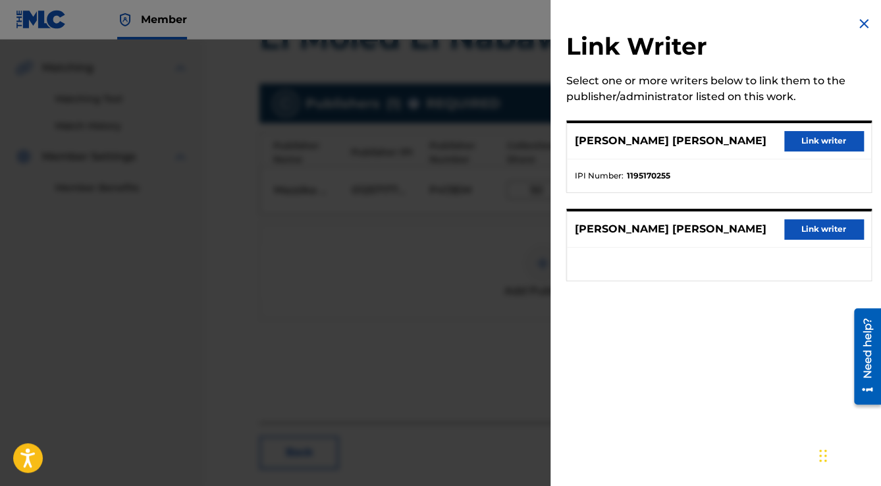
click at [793, 145] on button "Link writer" at bounding box center [823, 141] width 79 height 20
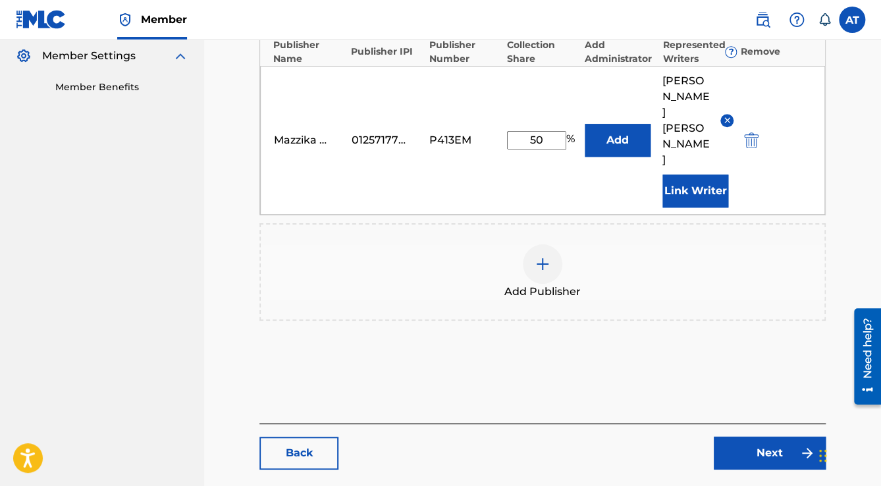
scroll to position [436, 0]
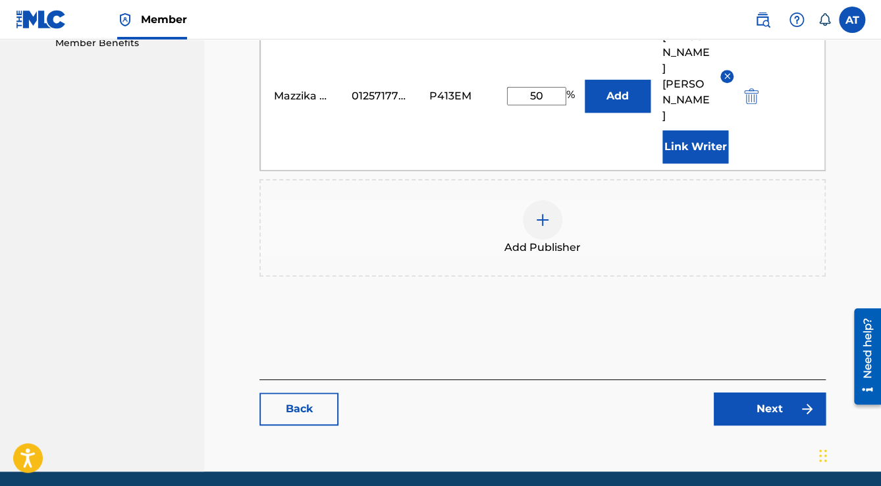
click at [805, 401] on img at bounding box center [807, 409] width 16 height 16
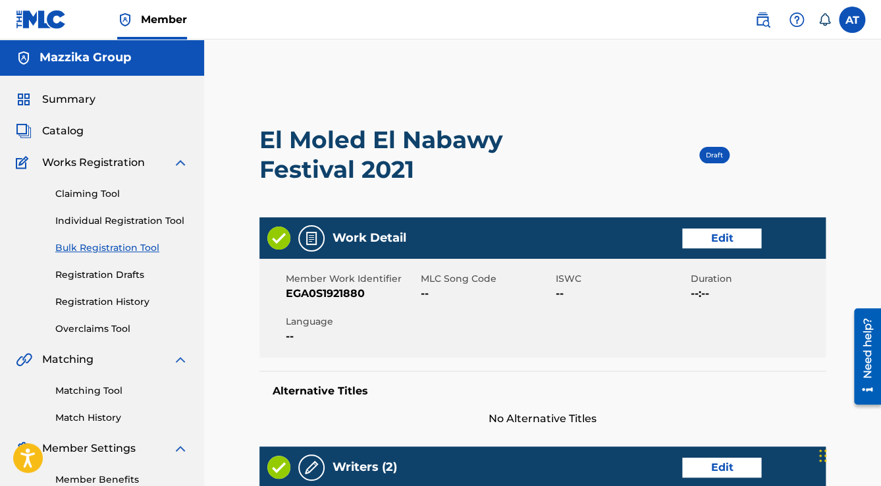
click at [724, 235] on link "Edit" at bounding box center [721, 238] width 79 height 20
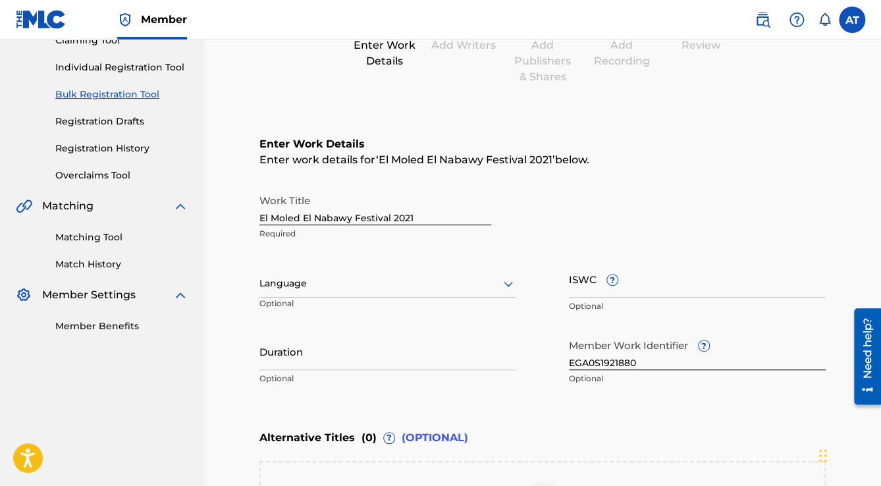
scroll to position [263, 0]
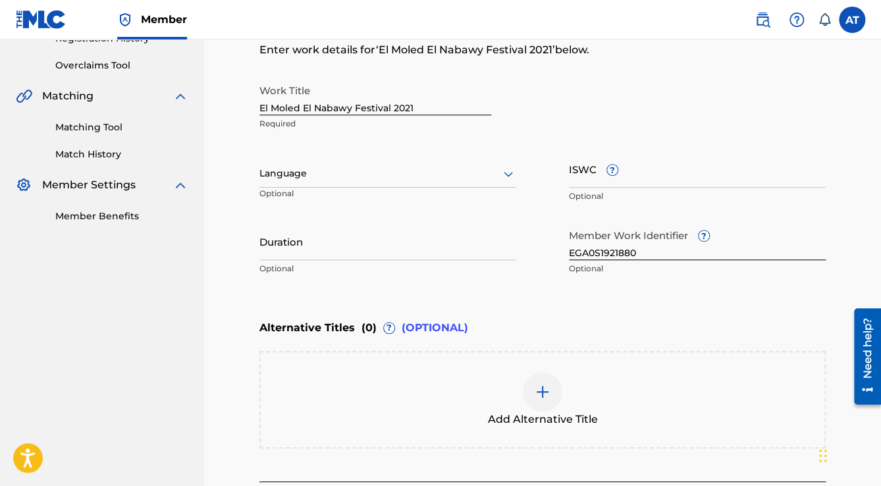
click at [305, 180] on div at bounding box center [387, 173] width 257 height 16
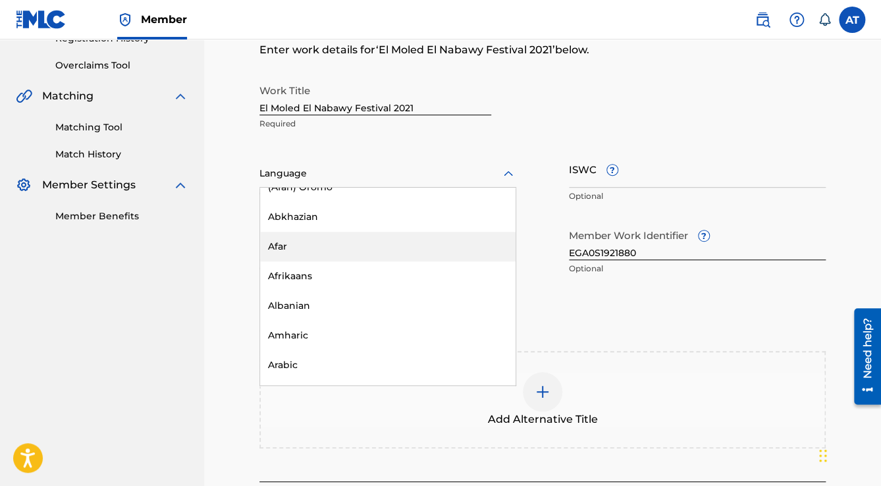
scroll to position [105, 0]
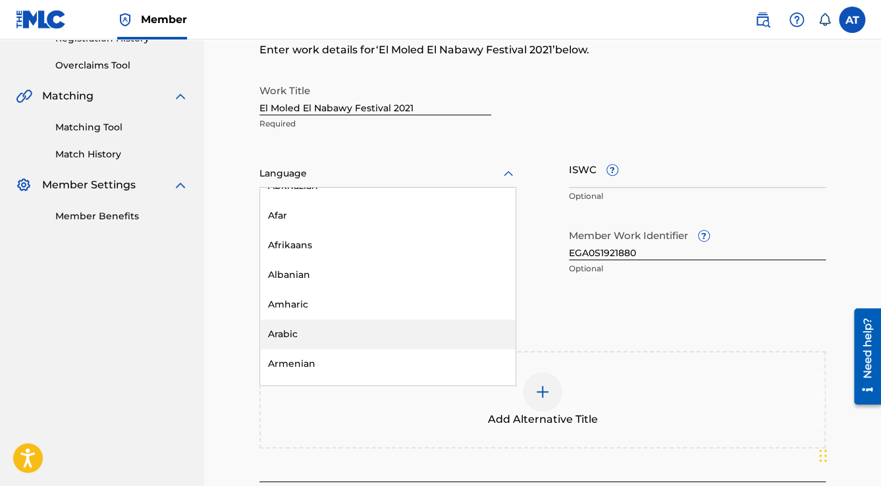
click at [297, 323] on div "Arabic" at bounding box center [387, 334] width 255 height 30
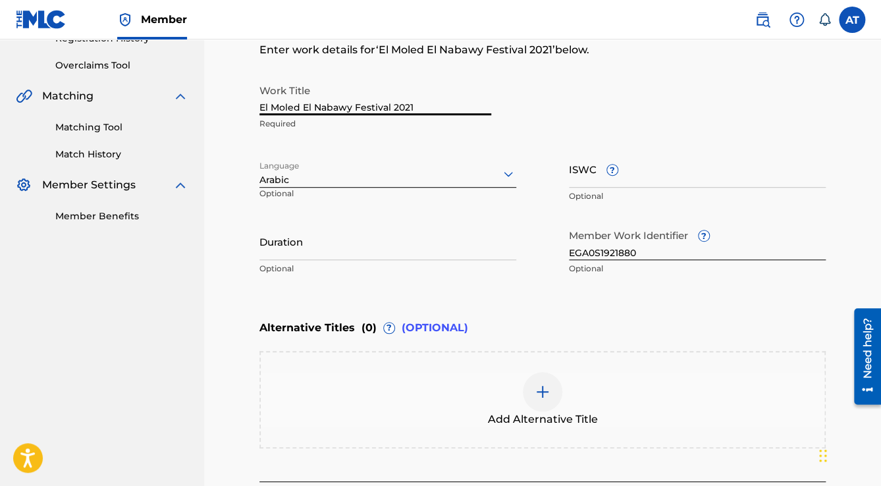
drag, startPoint x: 425, startPoint y: 107, endPoint x: 181, endPoint y: 114, distance: 244.4
click at [187, 114] on main "Mazzika Group Summary Catalog Works Registration Claiming Tool Individual Regis…" at bounding box center [440, 174] width 881 height 797
click at [305, 243] on input "Duration" at bounding box center [387, 242] width 257 height 38
paste input "01:30"
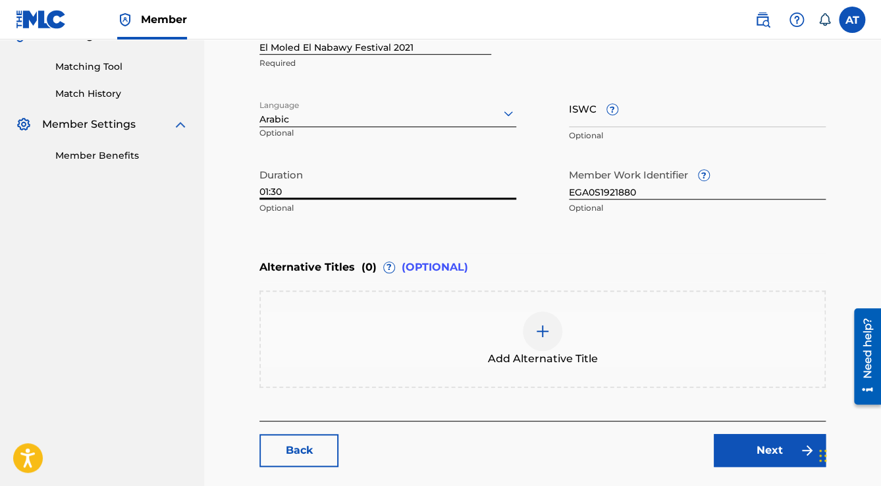
scroll to position [413, 0]
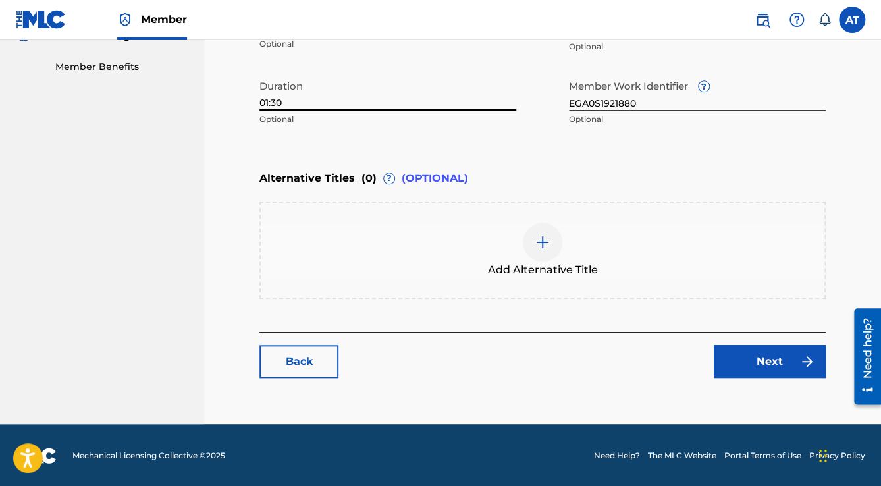
type input "01:30"
click at [738, 363] on link "Next" at bounding box center [770, 361] width 112 height 33
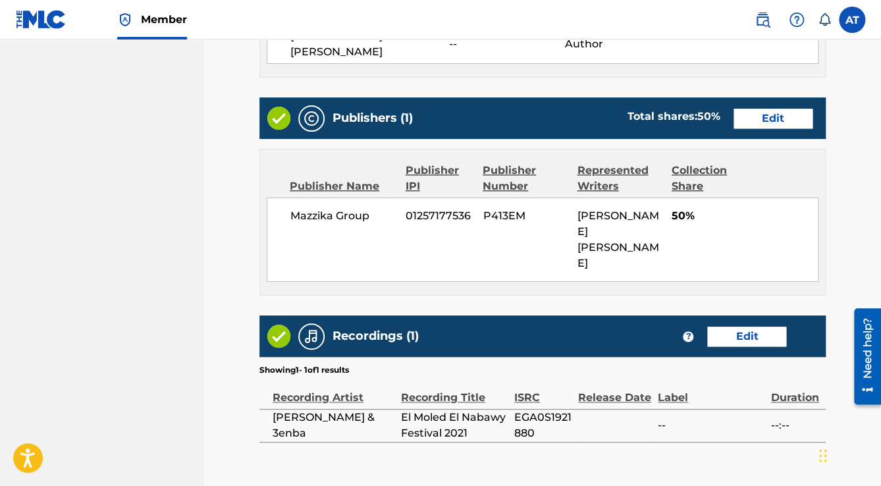
scroll to position [623, 0]
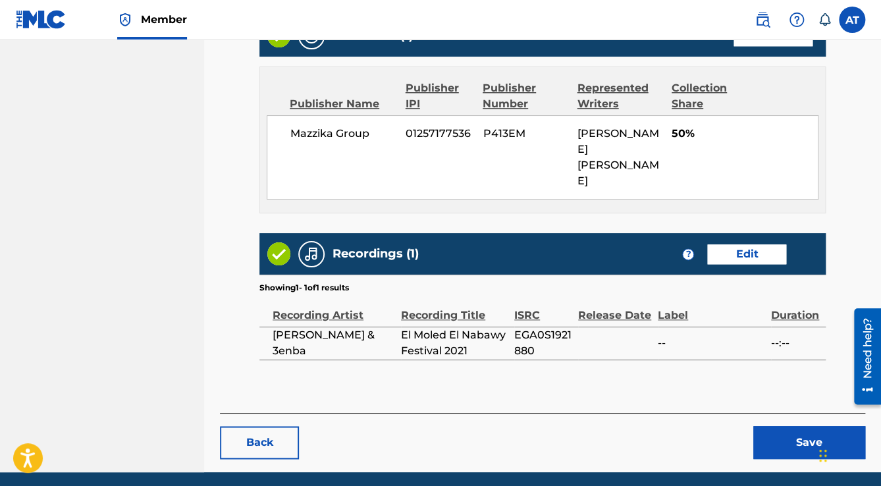
click at [800, 426] on button "Save" at bounding box center [809, 442] width 112 height 33
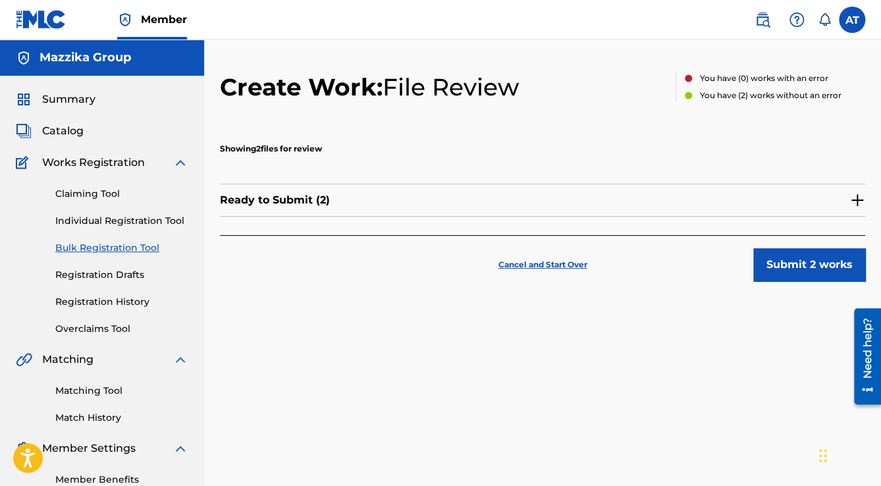
click at [783, 263] on button "Submit 2 works" at bounding box center [809, 264] width 112 height 33
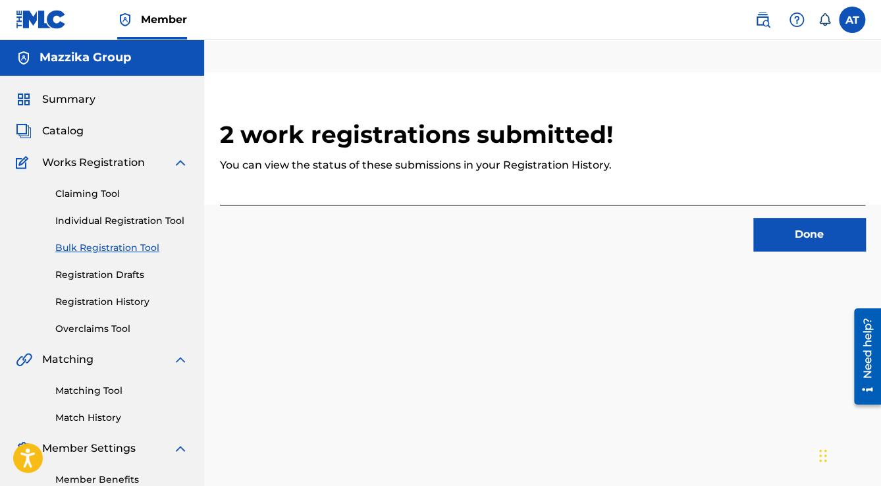
click at [797, 236] on button "Done" at bounding box center [809, 234] width 112 height 33
